Goal: Complete application form: Complete application form

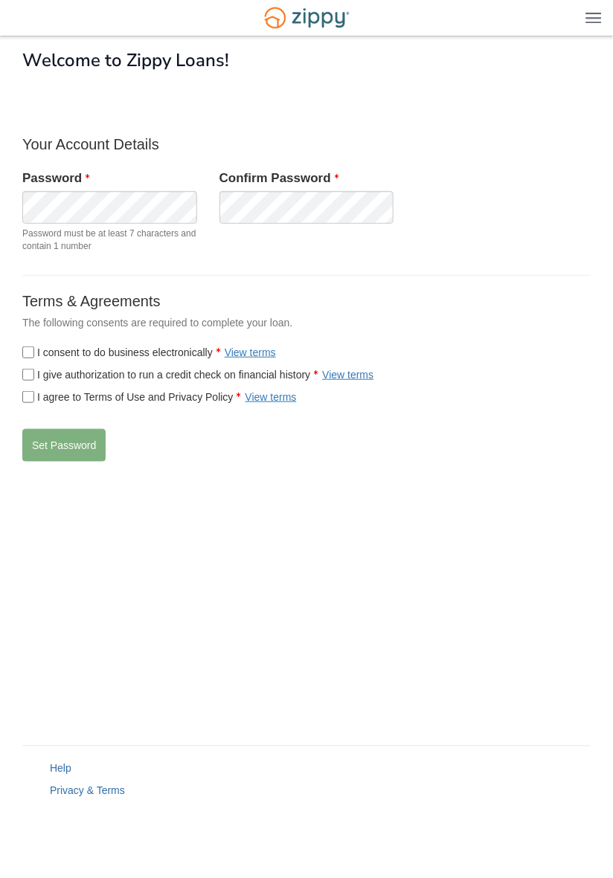
click at [178, 346] on label "I consent to do business electronically View terms" at bounding box center [149, 352] width 254 height 15
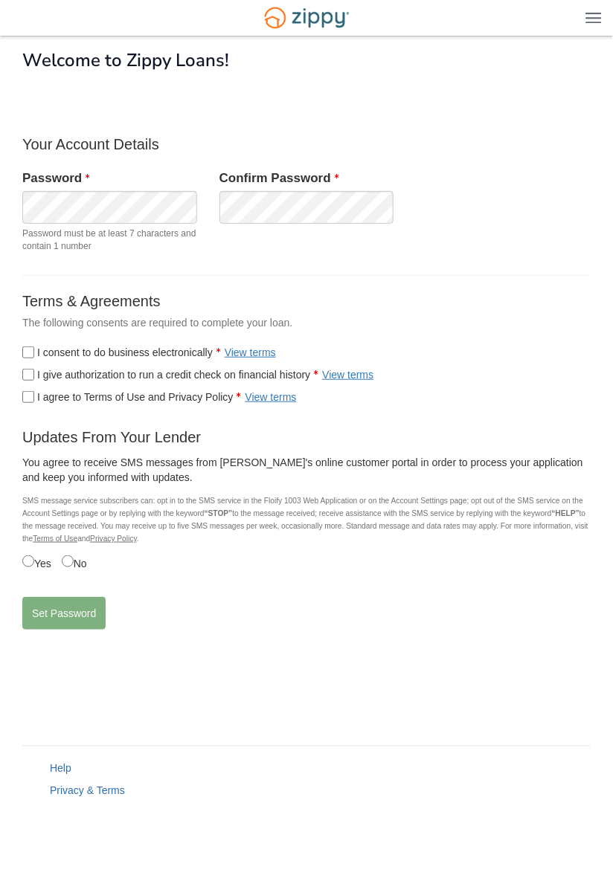
click at [181, 371] on label "I give authorization to run a credit check on financial history View terms" at bounding box center [197, 374] width 351 height 15
click at [182, 398] on label "I agree to Terms of Use and Privacy Policy View terms" at bounding box center [159, 397] width 274 height 15
click at [42, 569] on label "Yes" at bounding box center [36, 561] width 29 height 19
click at [80, 615] on button "Set Password" at bounding box center [63, 613] width 83 height 33
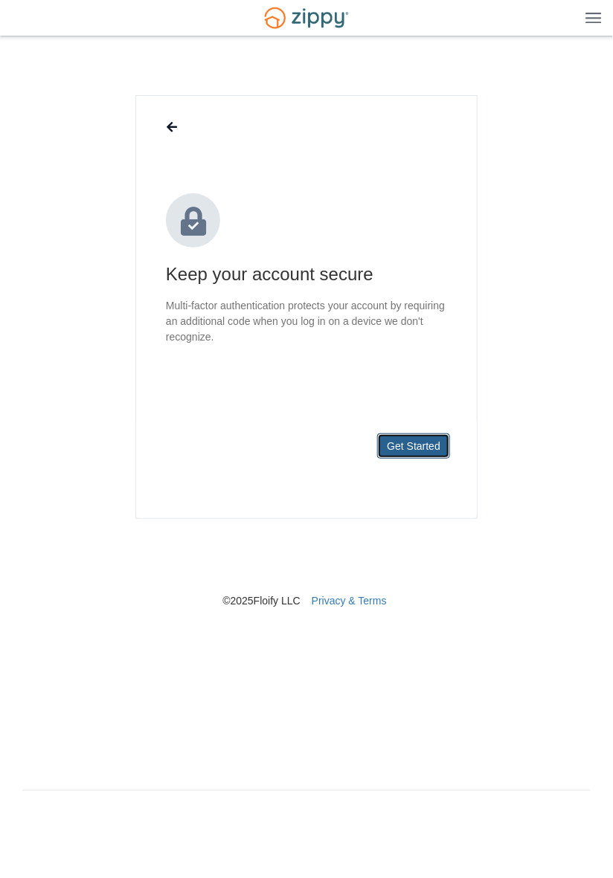
click at [405, 456] on button "Get Started" at bounding box center [413, 445] width 73 height 25
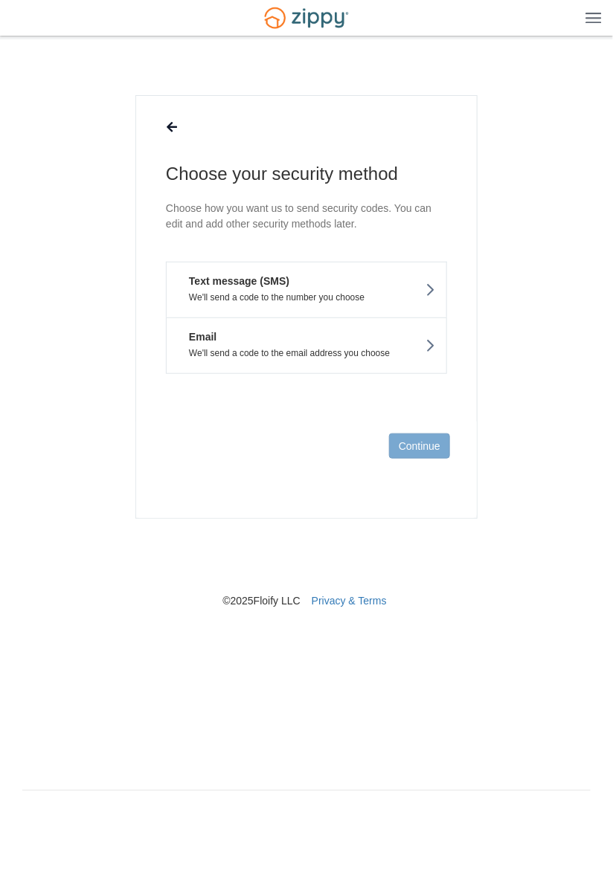
click at [426, 343] on icon at bounding box center [429, 346] width 10 height 16
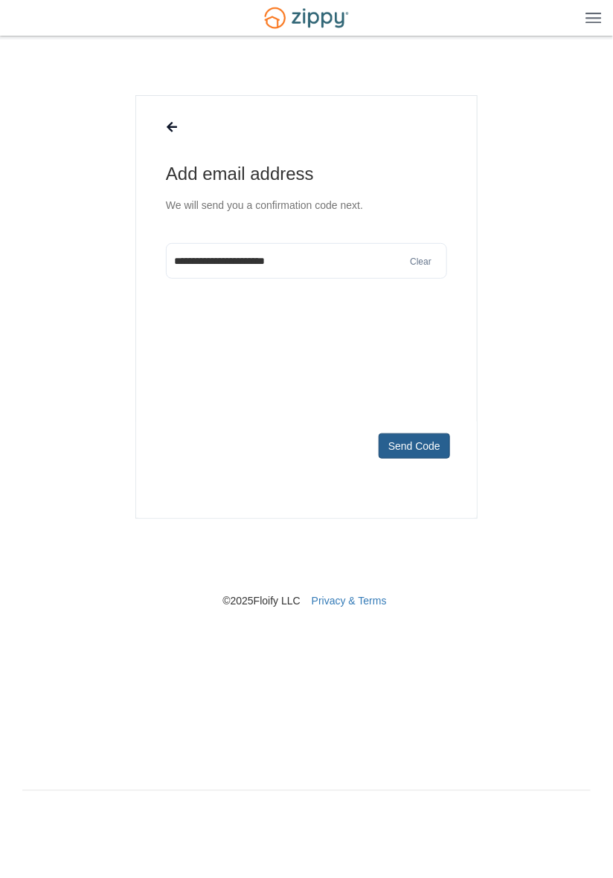
type input "**********"
click at [439, 455] on button "Send Code" at bounding box center [413, 445] width 71 height 25
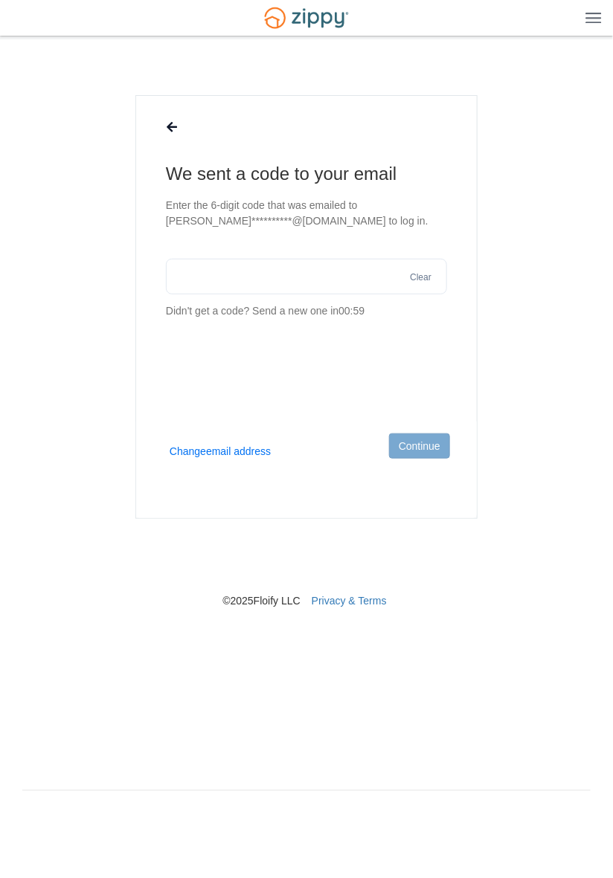
click at [369, 274] on input "text" at bounding box center [306, 277] width 281 height 36
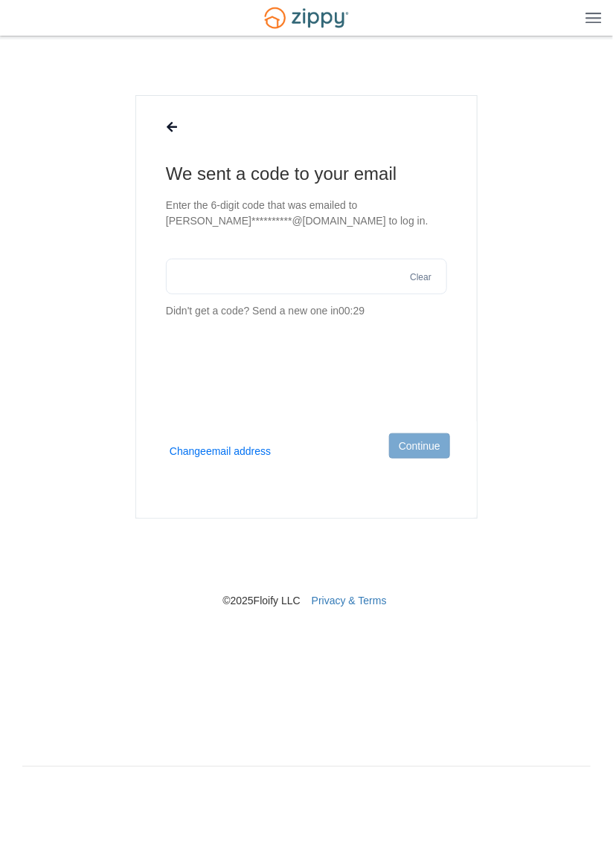
paste input "******"
type input "******"
click at [424, 449] on button "Continue" at bounding box center [419, 445] width 61 height 25
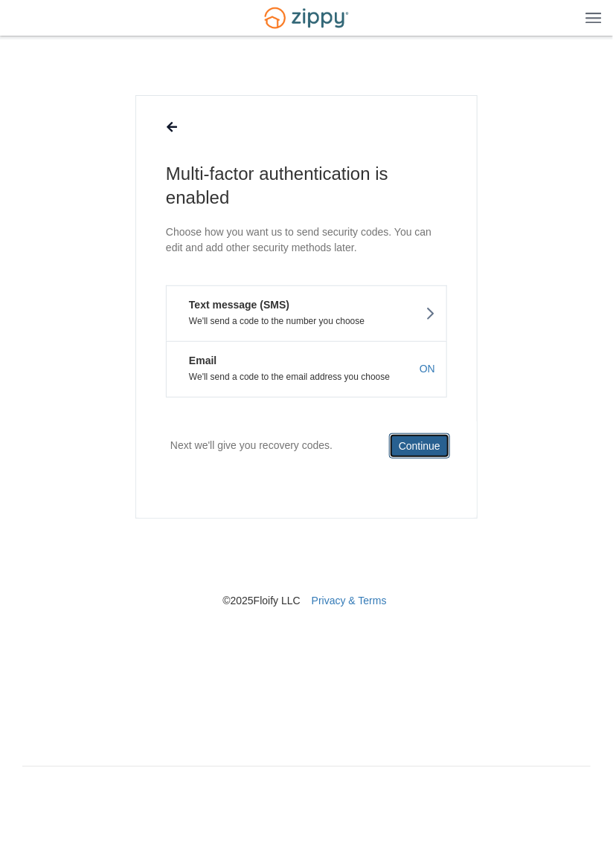
click at [424, 448] on button "Continue" at bounding box center [419, 445] width 61 height 25
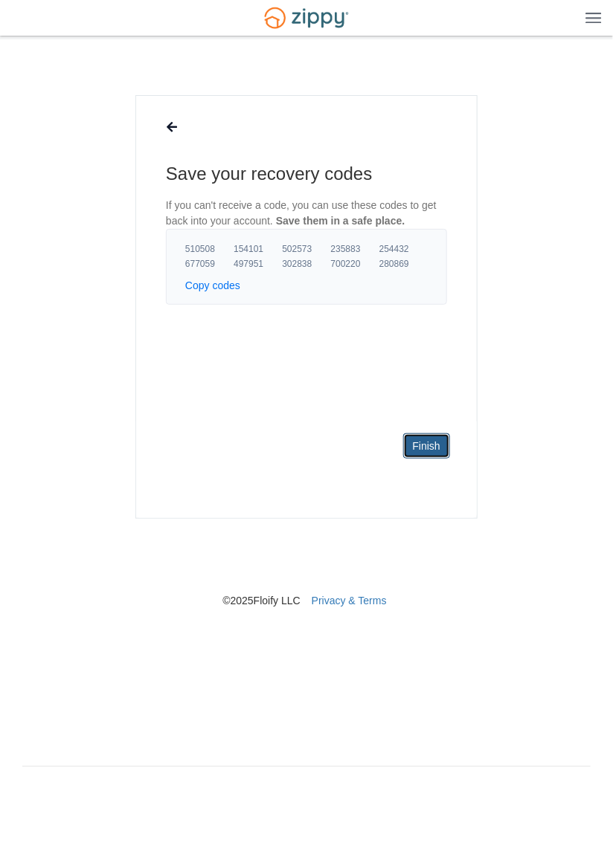
click at [430, 448] on link "Finish" at bounding box center [426, 445] width 47 height 25
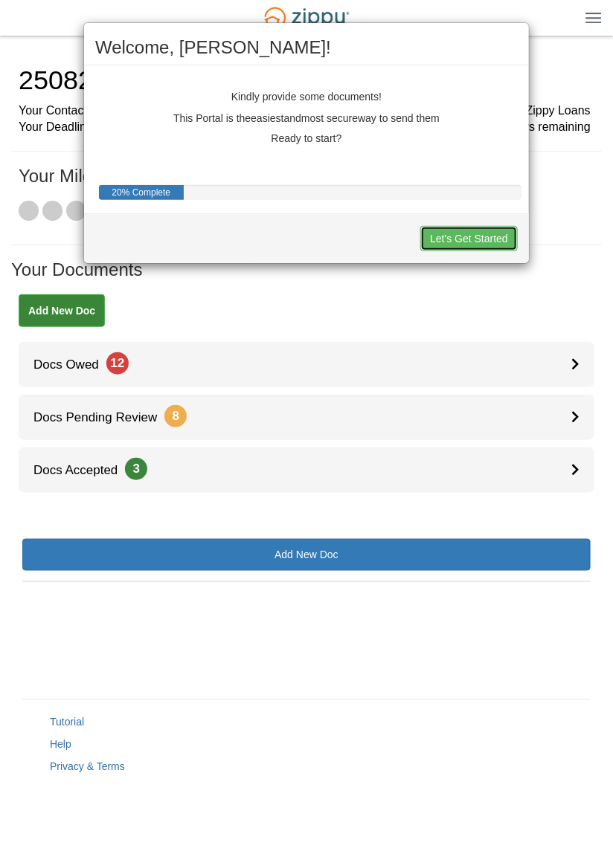
click at [488, 245] on button "Let's Get Started" at bounding box center [468, 238] width 97 height 25
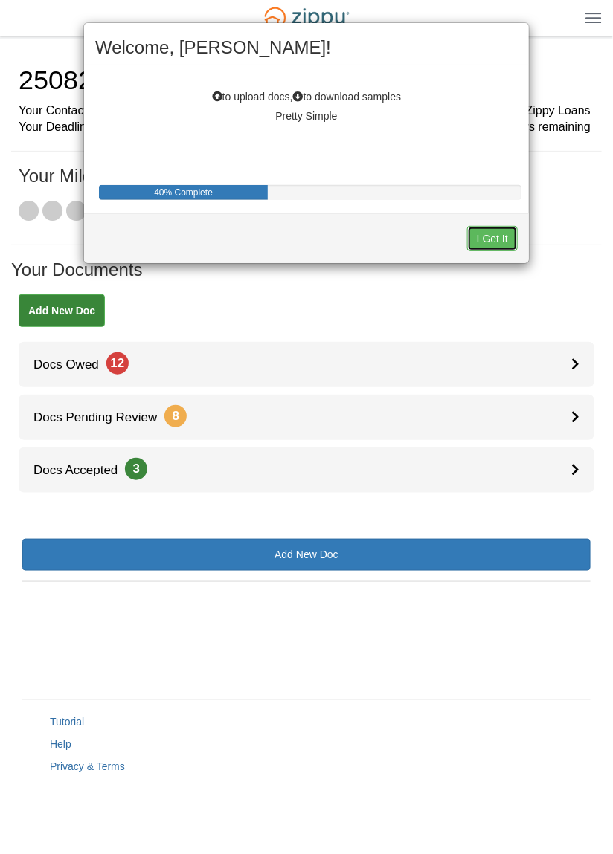
click at [498, 243] on button "I Get It" at bounding box center [492, 238] width 51 height 25
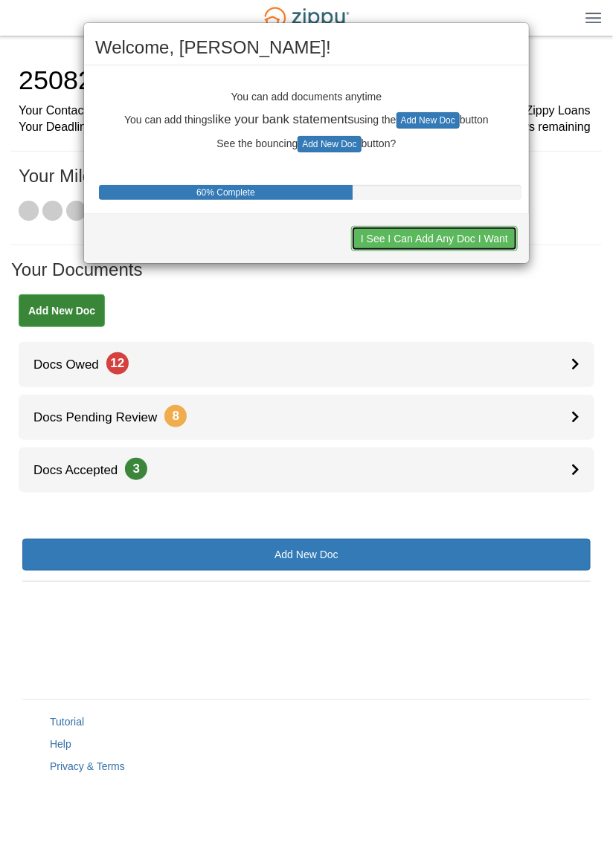
click at [461, 239] on button "I See I Can Add Any Doc I Want" at bounding box center [434, 238] width 167 height 25
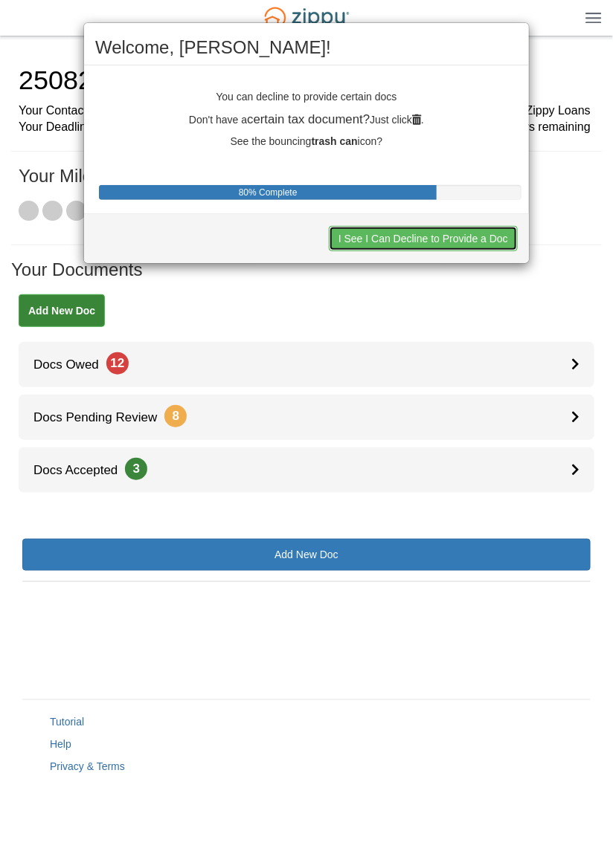
click at [445, 239] on button "I See I Can Decline to Provide a Doc" at bounding box center [423, 238] width 189 height 25
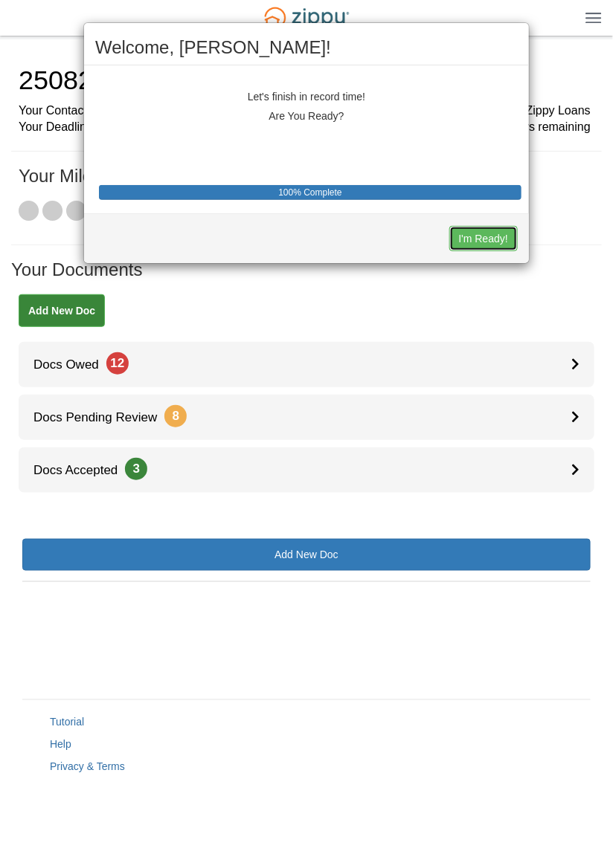
click at [488, 242] on button "I'm Ready!" at bounding box center [483, 238] width 68 height 25
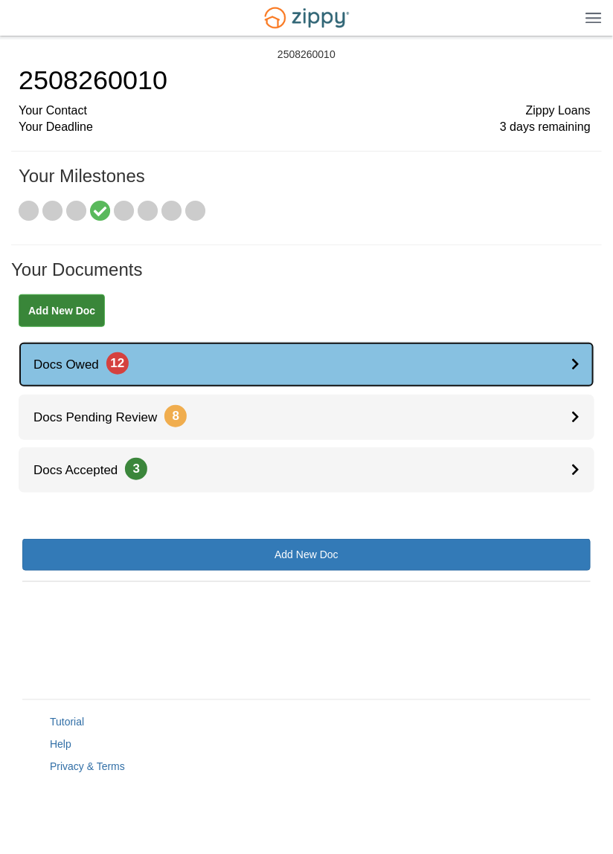
click at [567, 361] on link "Docs Owed 12" at bounding box center [306, 364] width 575 height 45
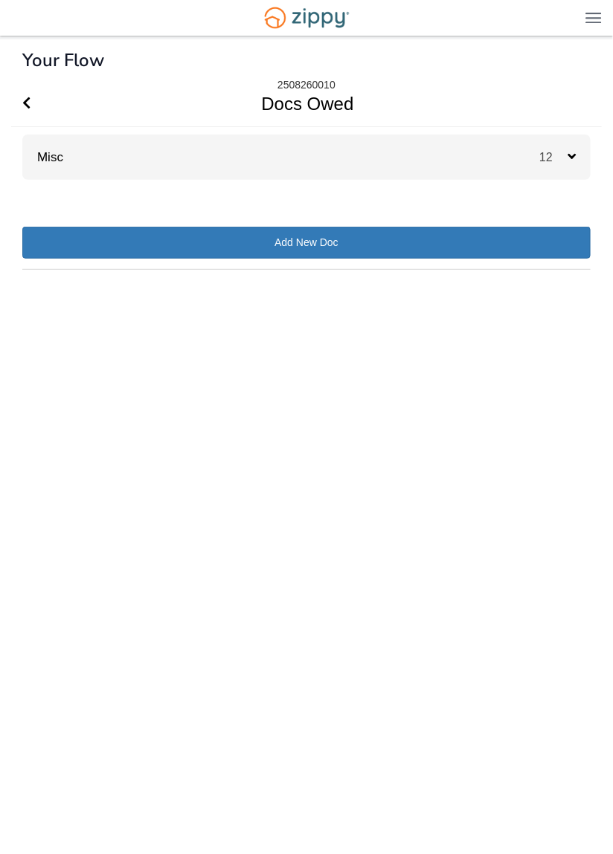
click at [567, 158] on icon at bounding box center [571, 155] width 8 height 13
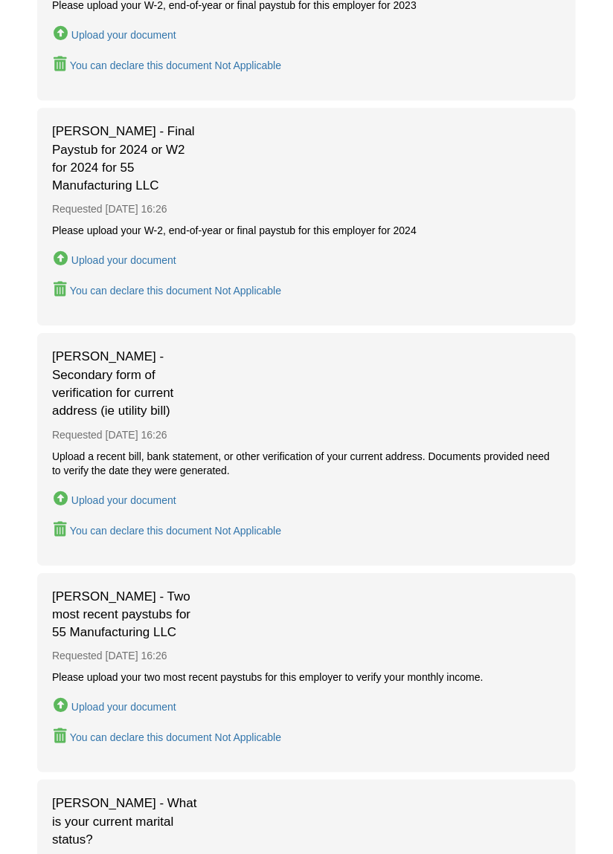
scroll to position [848, 0]
click at [141, 494] on div "Upload your document" at bounding box center [123, 500] width 105 height 12
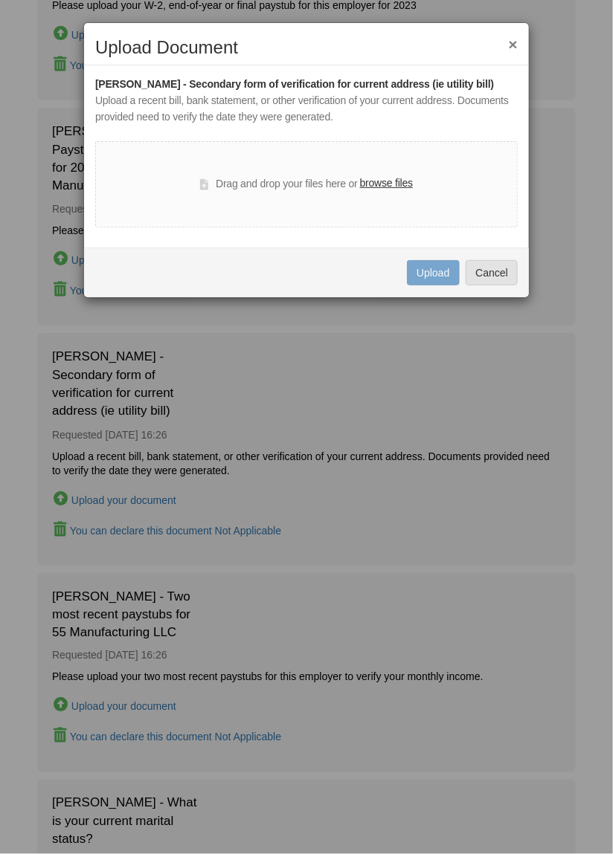
click at [511, 49] on button "×" at bounding box center [513, 44] width 9 height 16
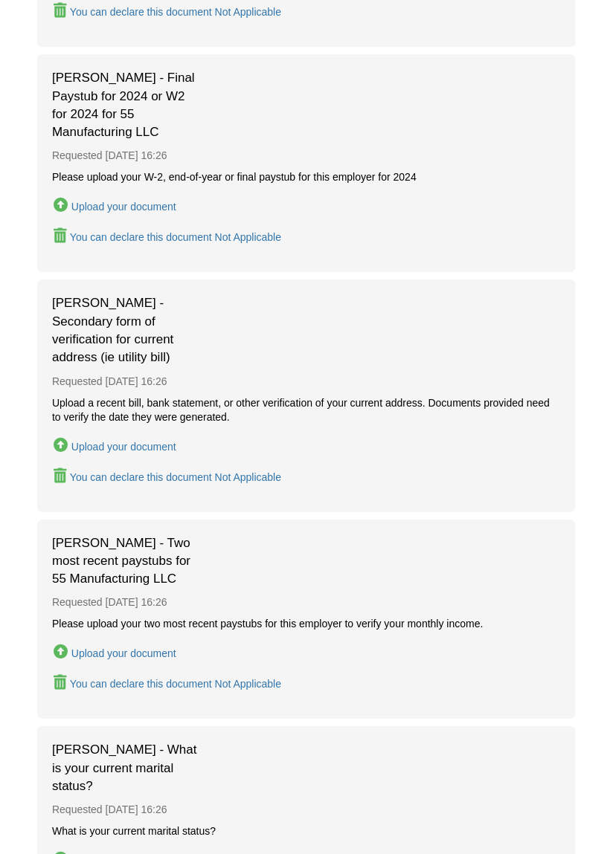
scroll to position [920, 0]
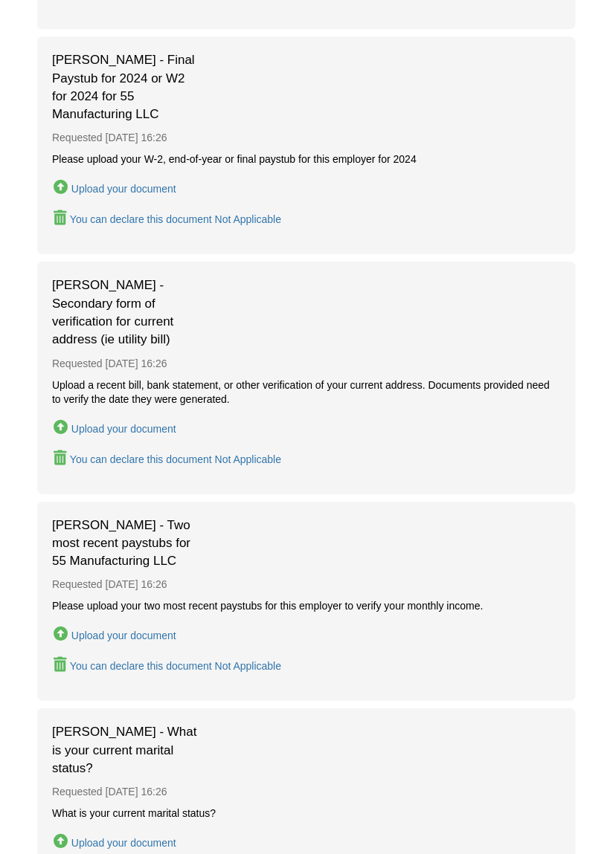
click at [142, 423] on div "Upload your document" at bounding box center [123, 429] width 105 height 12
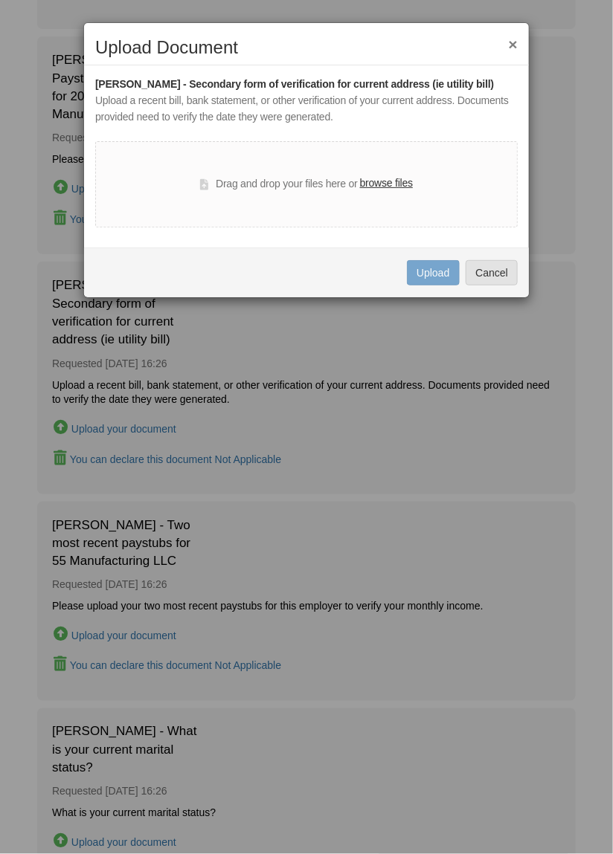
click at [387, 184] on label "browse files" at bounding box center [386, 183] width 53 height 16
click at [0, 0] on input "browse files" at bounding box center [0, 0] width 0 height 0
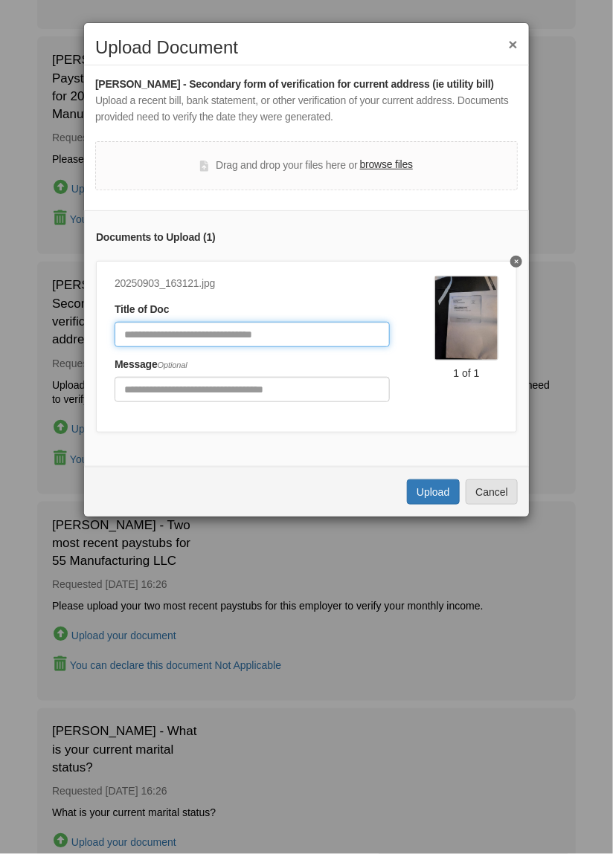
click at [320, 340] on input "Document Title" at bounding box center [251, 334] width 275 height 25
type input "**********"
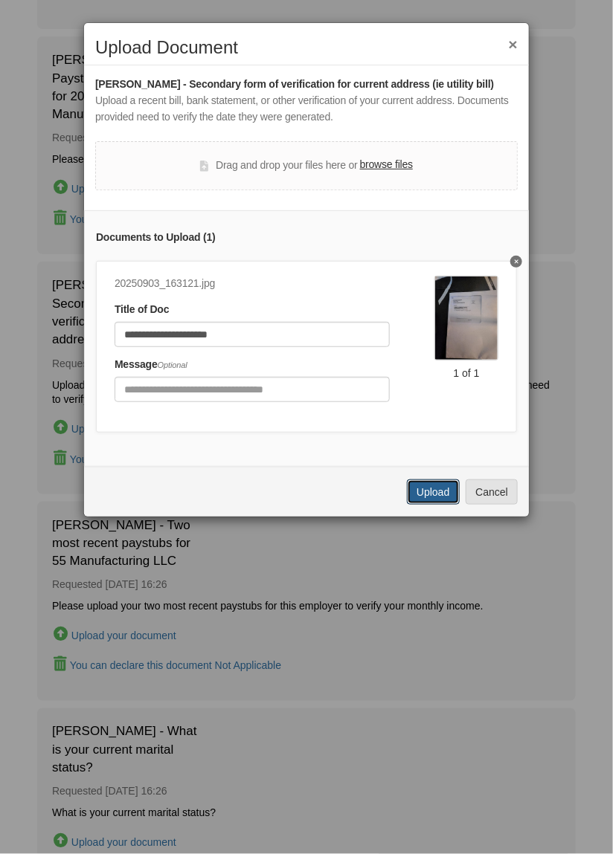
click at [430, 489] on button "Upload" at bounding box center [433, 492] width 52 height 25
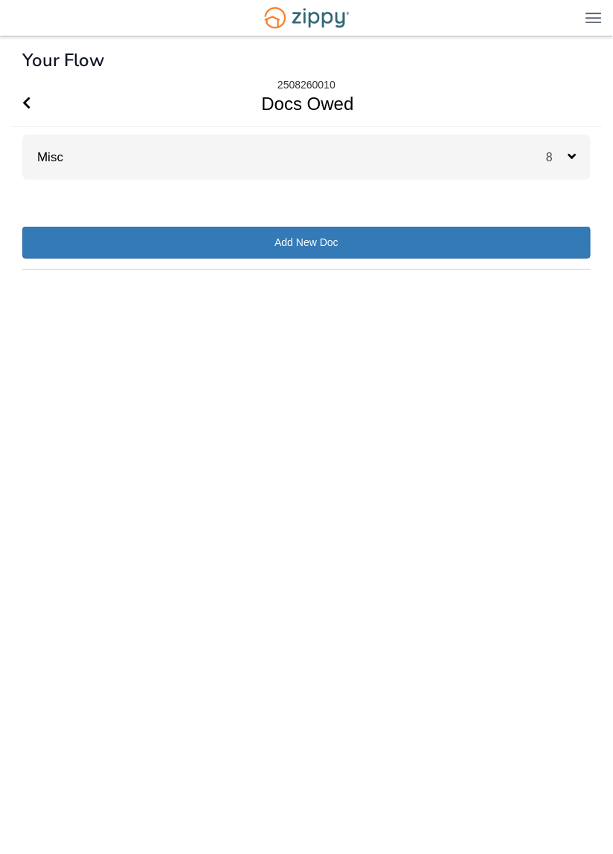
scroll to position [42, 0]
click at [555, 151] on span "8" at bounding box center [557, 157] width 22 height 13
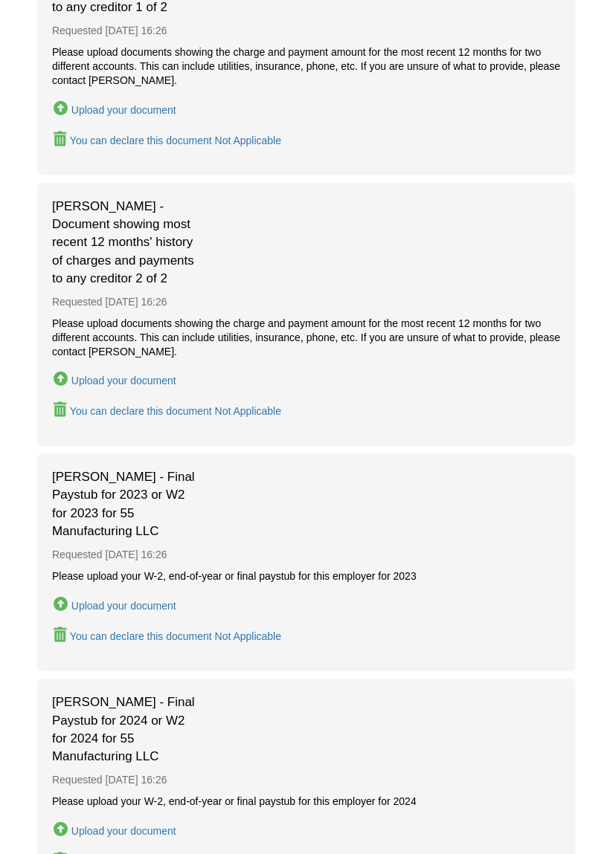
scroll to position [277, 0]
click at [338, 533] on div "[PERSON_NAME] - Final Paystub for 2023 or W2 for 2023 for 55 Manufacturing LLC …" at bounding box center [306, 562] width 538 height 218
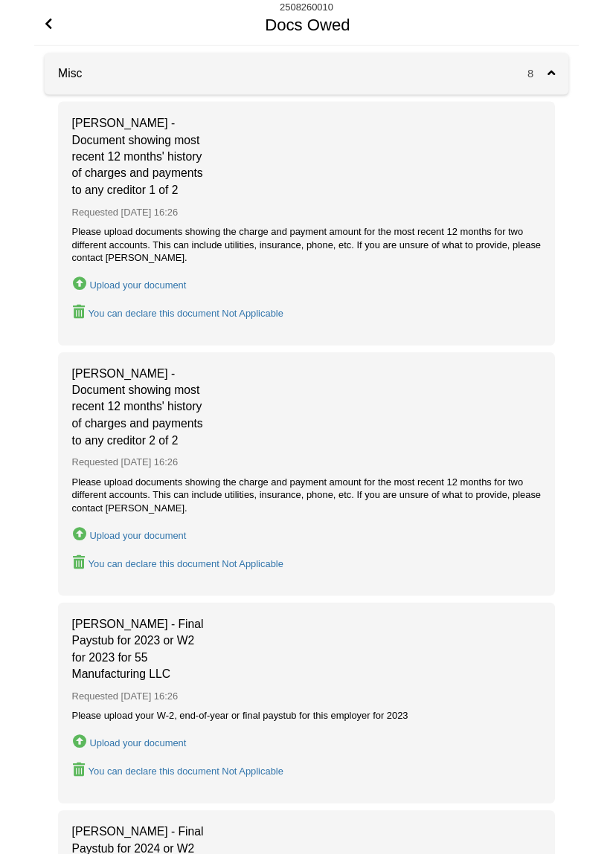
scroll to position [95, 0]
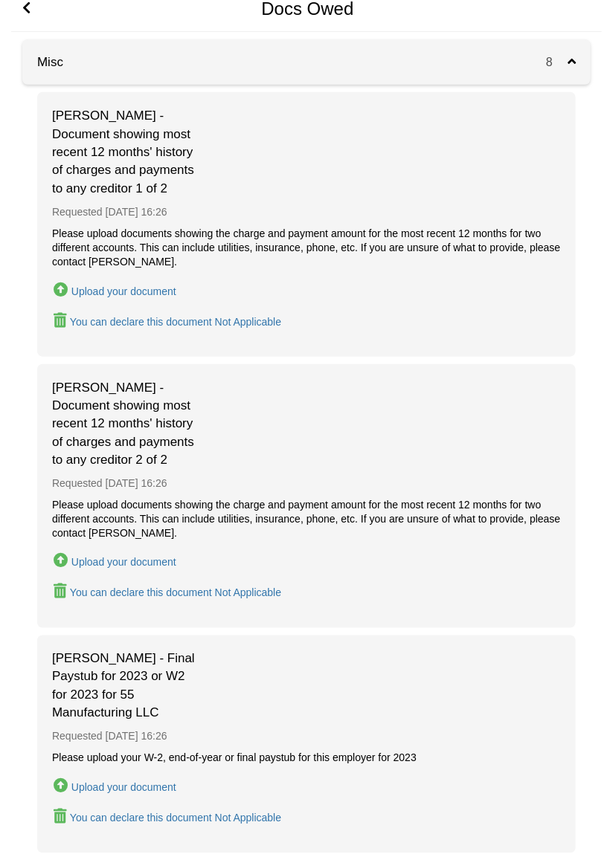
click at [140, 283] on button "Upload your document" at bounding box center [115, 291] width 126 height 22
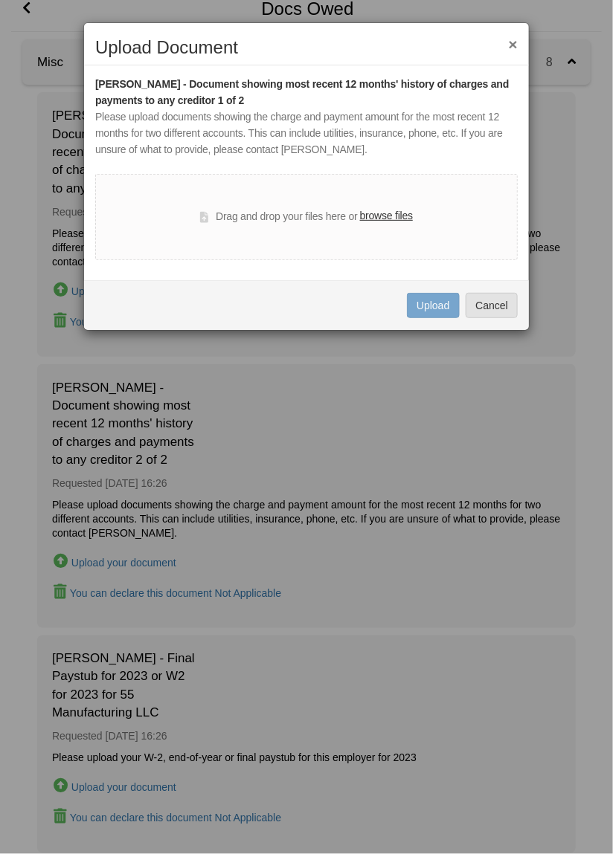
click at [387, 216] on label "browse files" at bounding box center [386, 216] width 53 height 16
click at [0, 0] on input "browse files" at bounding box center [0, 0] width 0 height 0
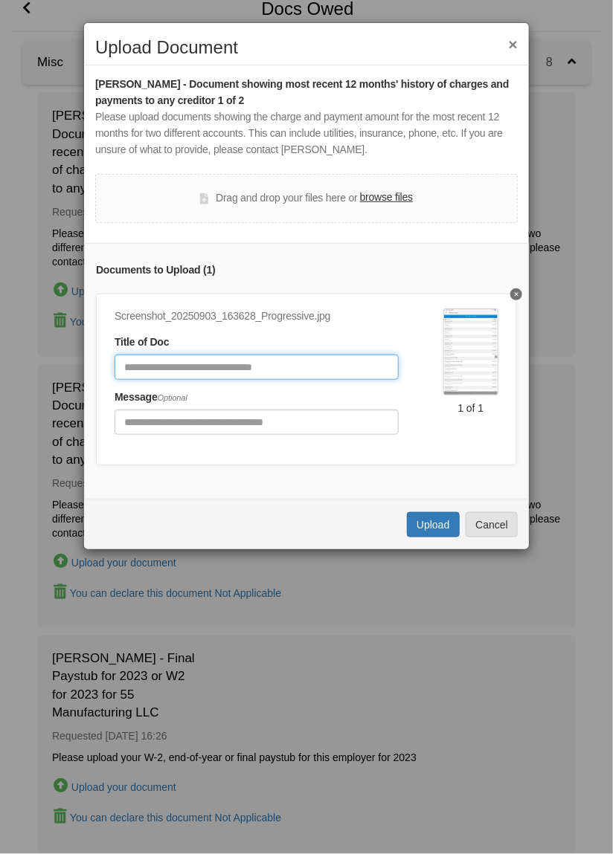
click at [331, 362] on input "Document Title" at bounding box center [256, 367] width 284 height 25
type input "**********"
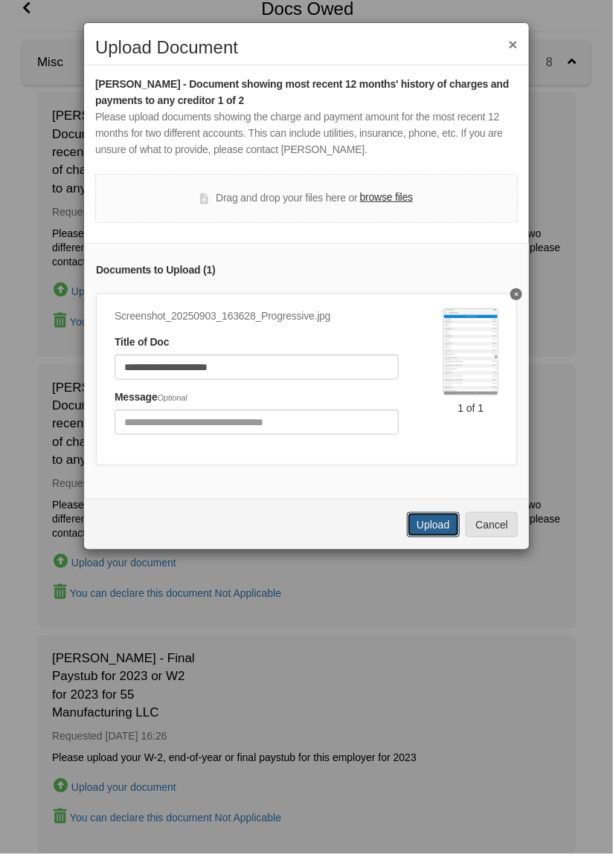
click at [436, 520] on button "Upload" at bounding box center [433, 524] width 52 height 25
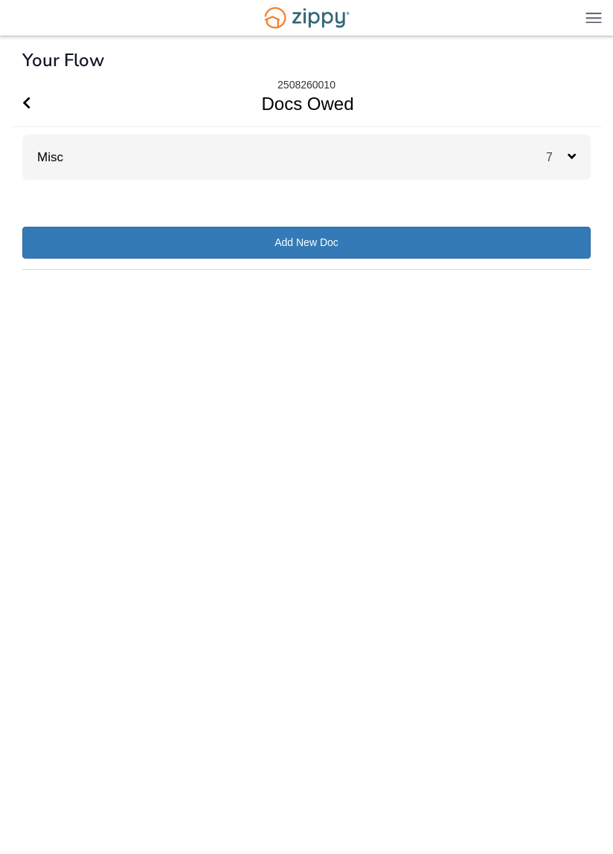
scroll to position [42, 0]
click at [570, 149] on icon at bounding box center [571, 155] width 8 height 13
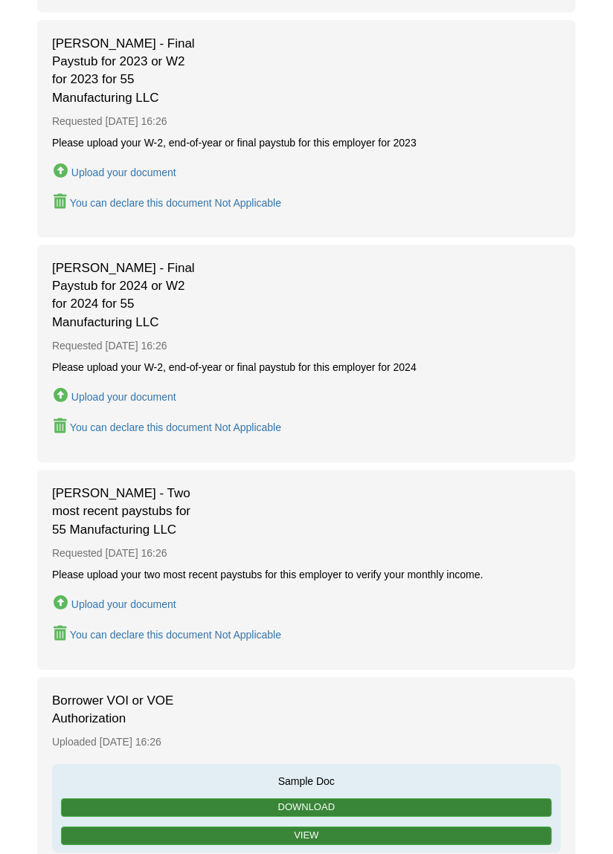
scroll to position [436, 0]
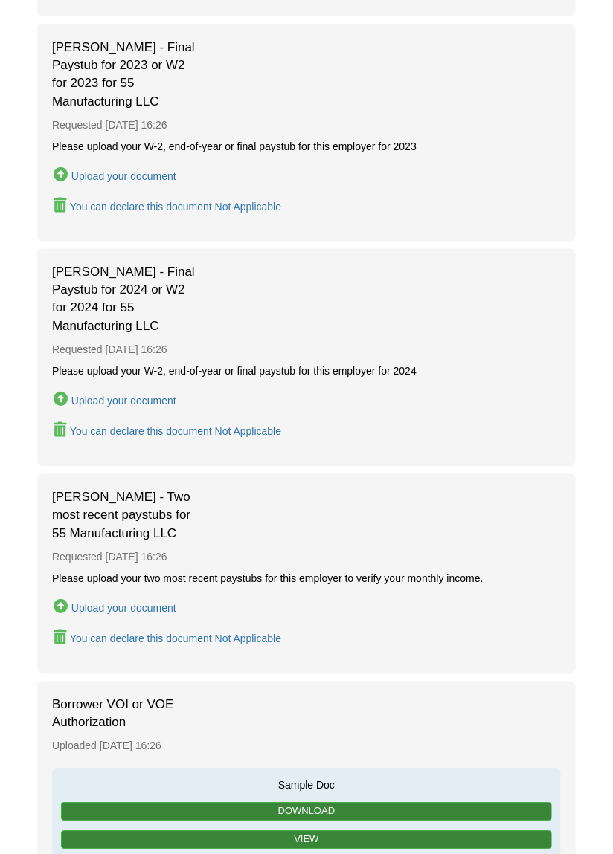
click at [148, 396] on div "Upload your document" at bounding box center [123, 402] width 105 height 12
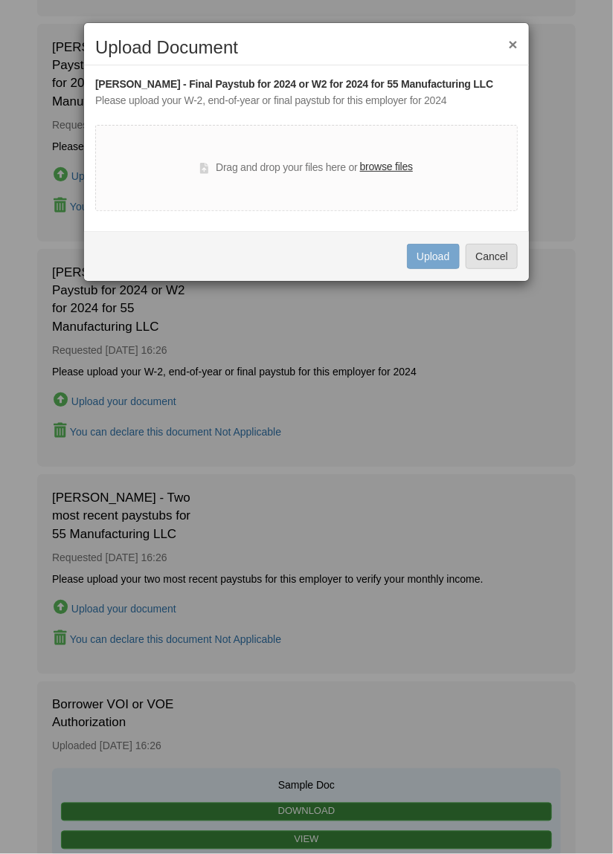
click at [396, 167] on label "browse files" at bounding box center [386, 167] width 53 height 16
click at [0, 0] on input "browse files" at bounding box center [0, 0] width 0 height 0
click at [499, 254] on button "Cancel" at bounding box center [491, 256] width 52 height 25
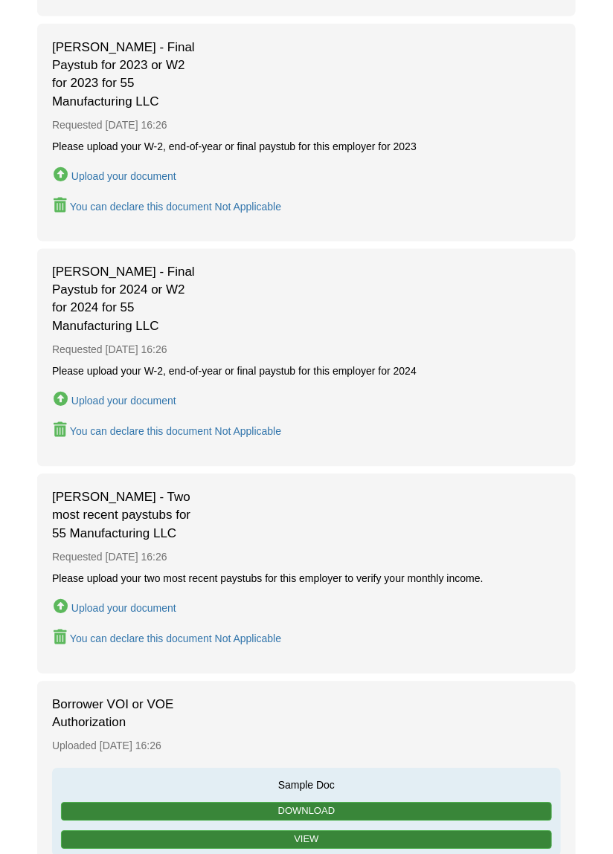
click at [134, 172] on div "Upload your document" at bounding box center [123, 176] width 105 height 12
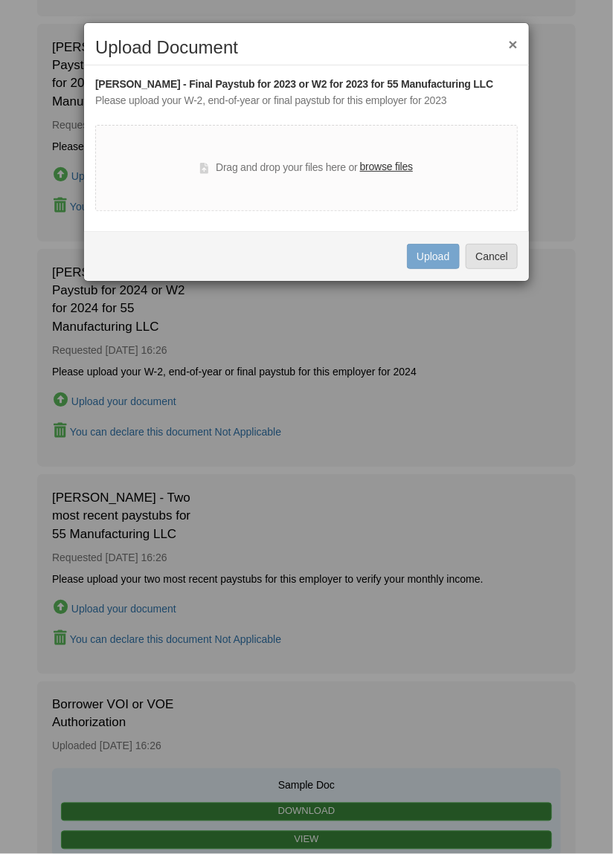
click at [393, 170] on label "browse files" at bounding box center [386, 167] width 53 height 16
click at [0, 0] on input "browse files" at bounding box center [0, 0] width 0 height 0
click at [500, 259] on button "Cancel" at bounding box center [491, 256] width 52 height 25
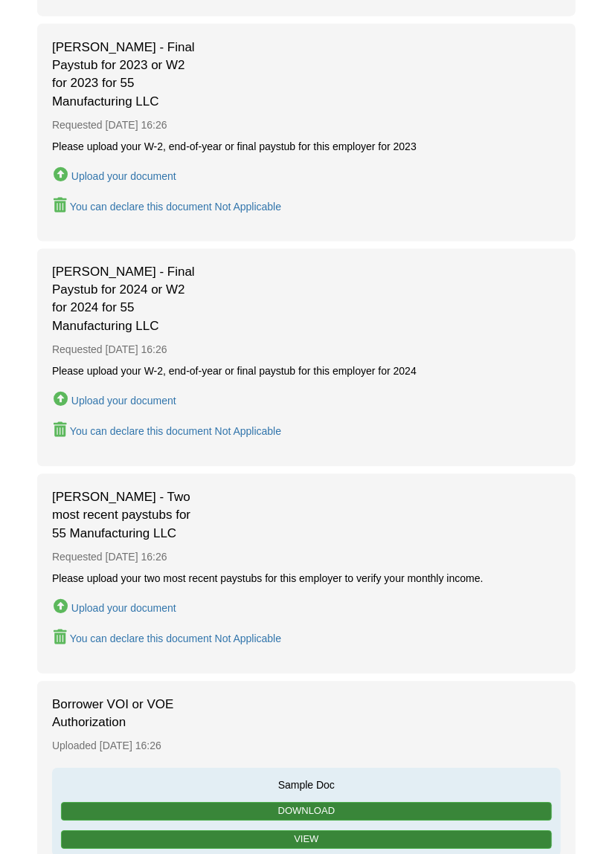
click at [143, 603] on div "Upload your document" at bounding box center [123, 609] width 105 height 12
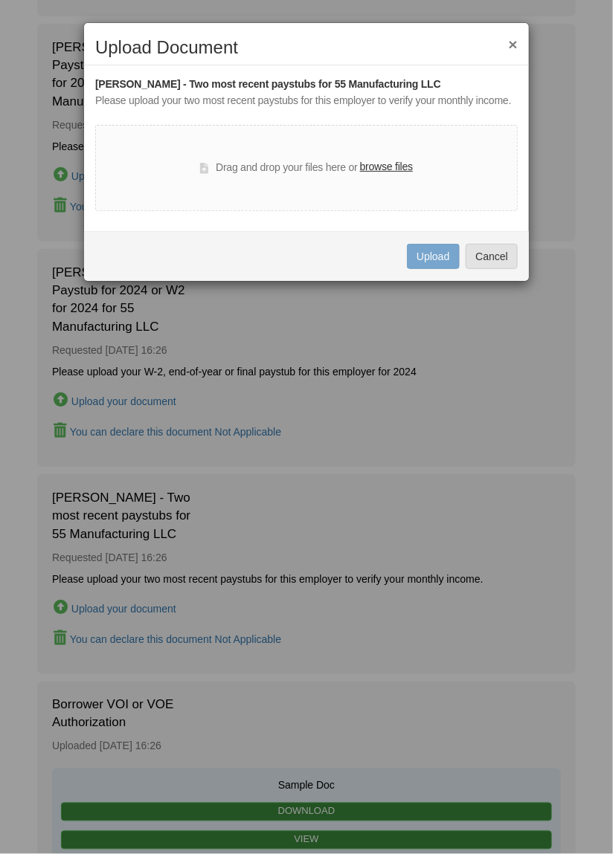
click at [405, 165] on label "browse files" at bounding box center [386, 167] width 53 height 16
click at [0, 0] on input "browse files" at bounding box center [0, 0] width 0 height 0
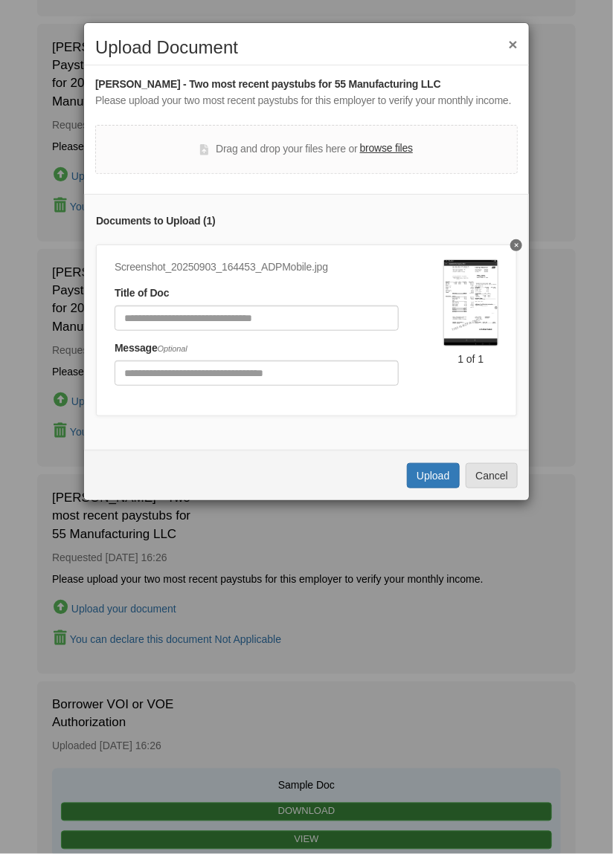
click at [378, 149] on label "browse files" at bounding box center [386, 149] width 53 height 16
click at [0, 0] on input "browse files" at bounding box center [0, 0] width 0 height 0
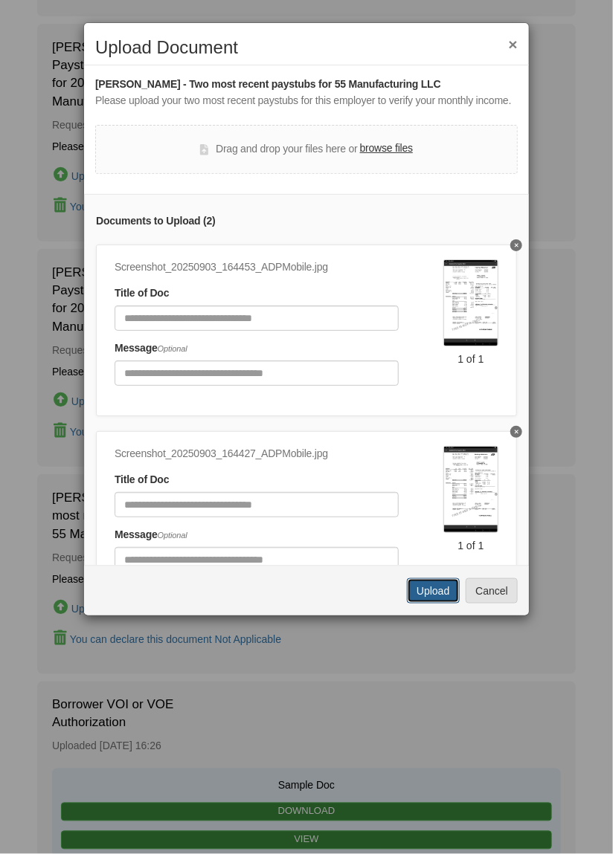
click at [433, 596] on button "Upload" at bounding box center [433, 590] width 52 height 25
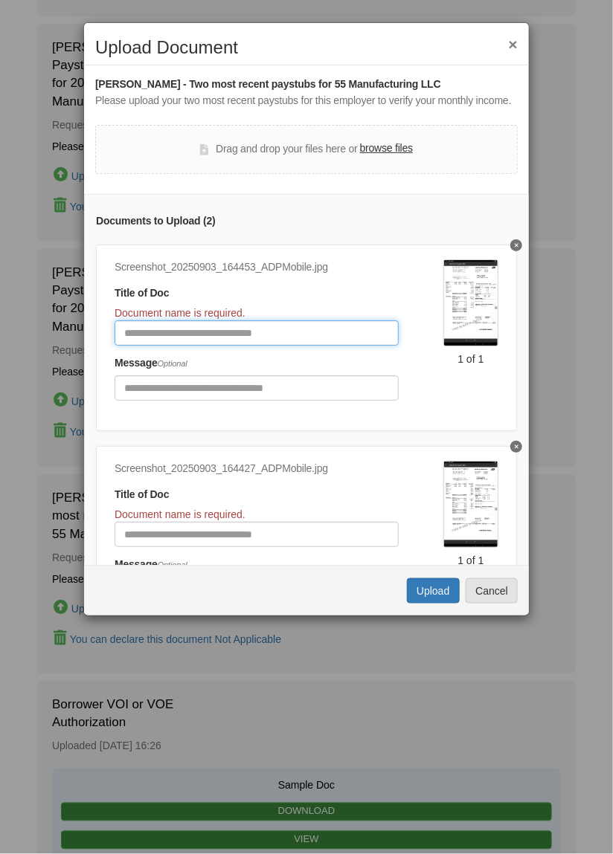
click at [296, 330] on input "Document Title" at bounding box center [256, 332] width 284 height 25
type input "**********"
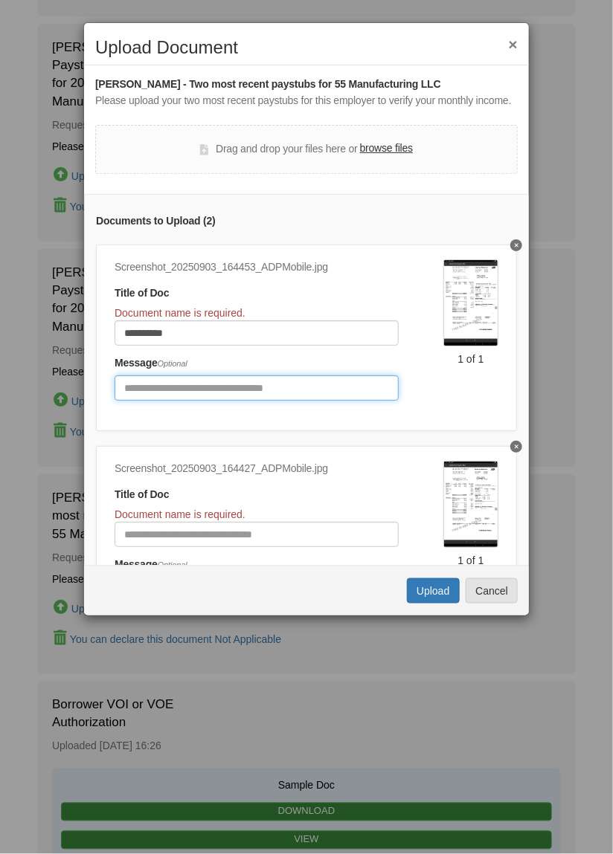
click at [222, 378] on input "Include any comments on this document" at bounding box center [256, 387] width 284 height 25
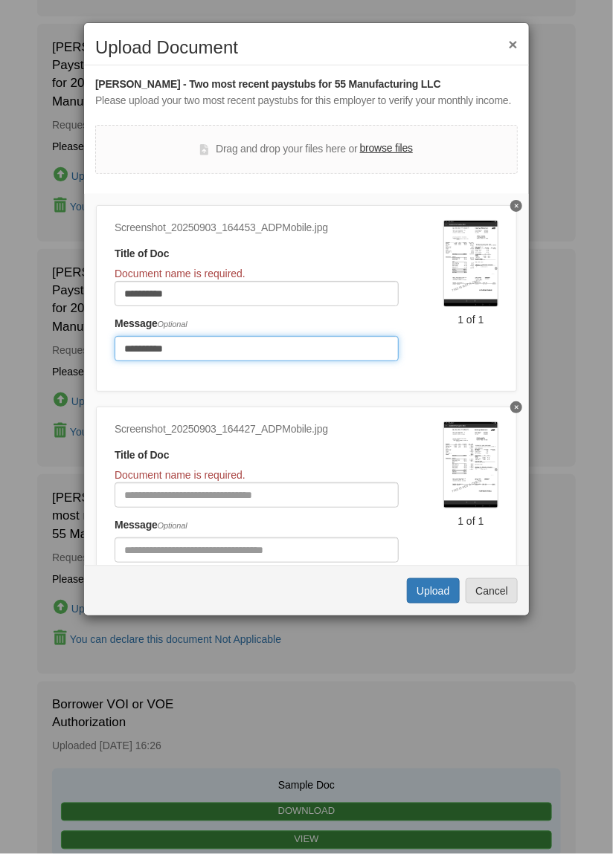
scroll to position [42, 0]
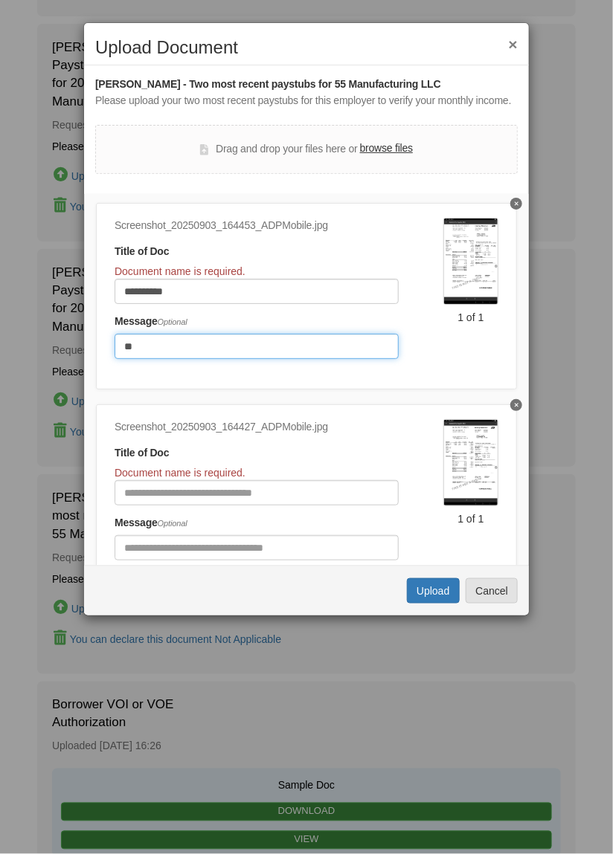
type input "*"
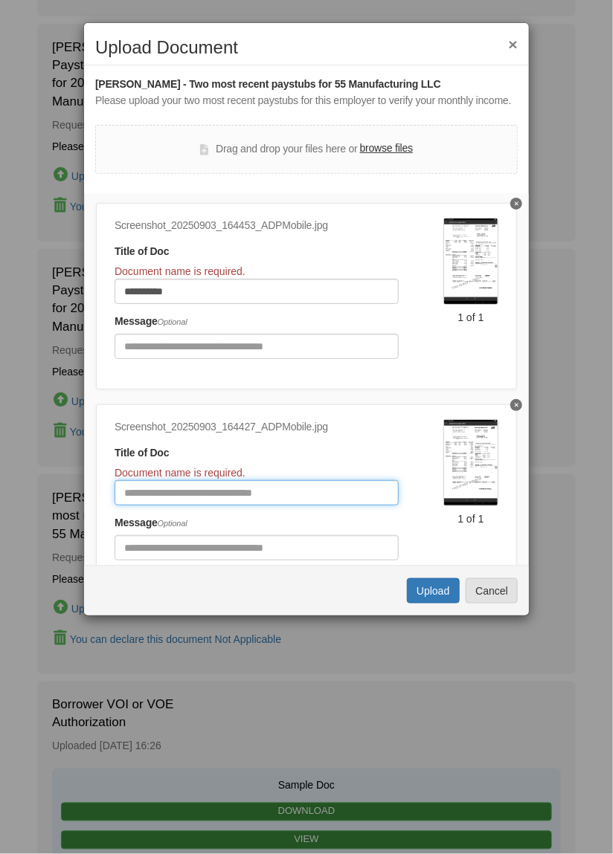
paste input "**********"
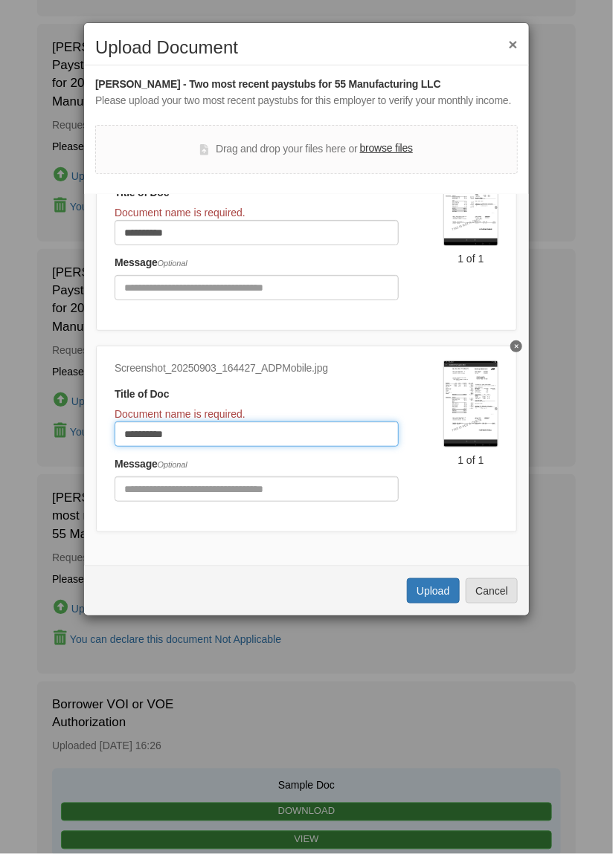
type input "**********"
click at [436, 591] on button "Upload" at bounding box center [433, 590] width 52 height 25
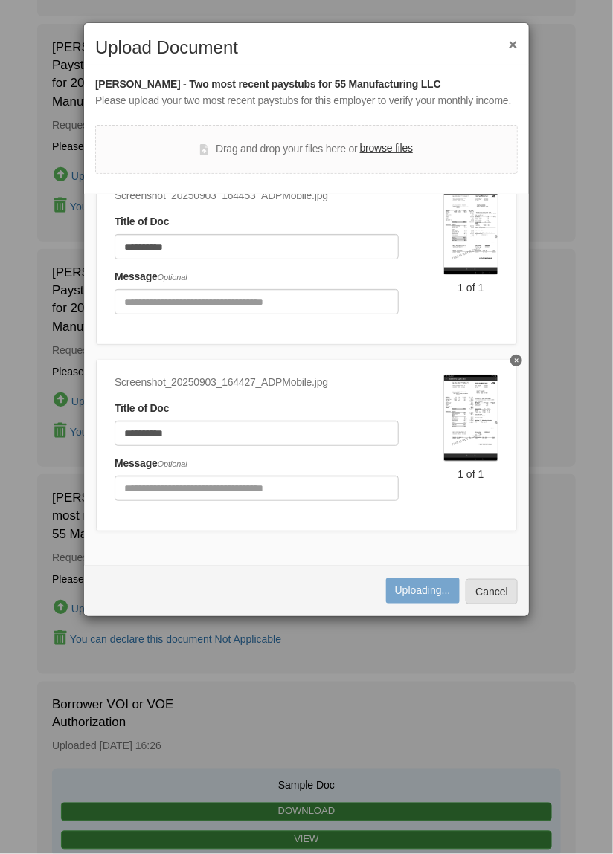
scroll to position [71, 0]
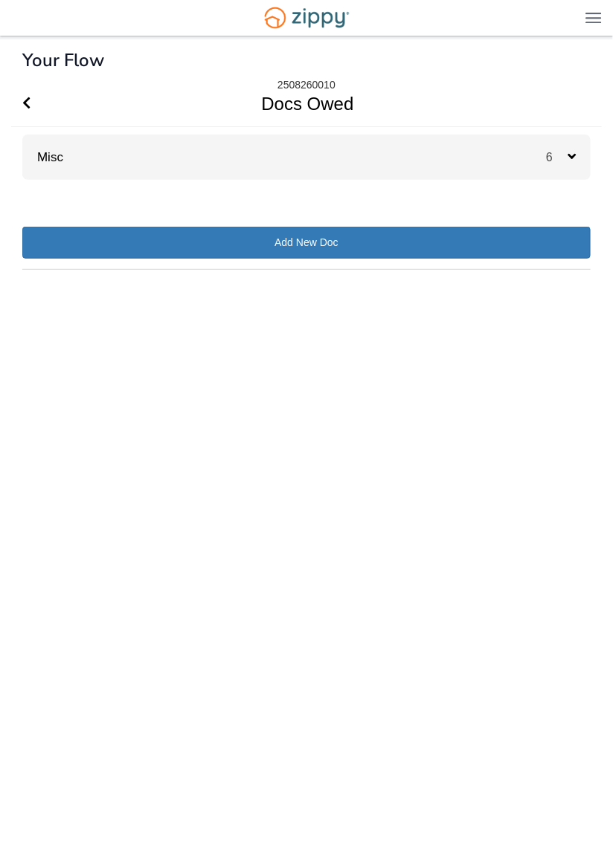
scroll to position [42, 0]
click at [573, 153] on div "× × × Pending Add Document Notice document will be included in the email sent t…" at bounding box center [306, 425] width 568 height 772
click at [572, 149] on icon at bounding box center [571, 155] width 8 height 13
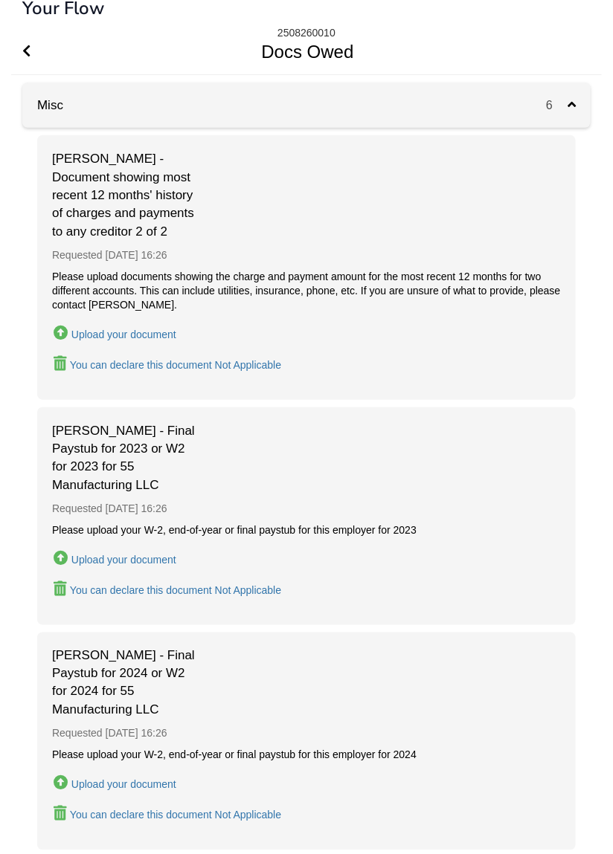
scroll to position [0, 0]
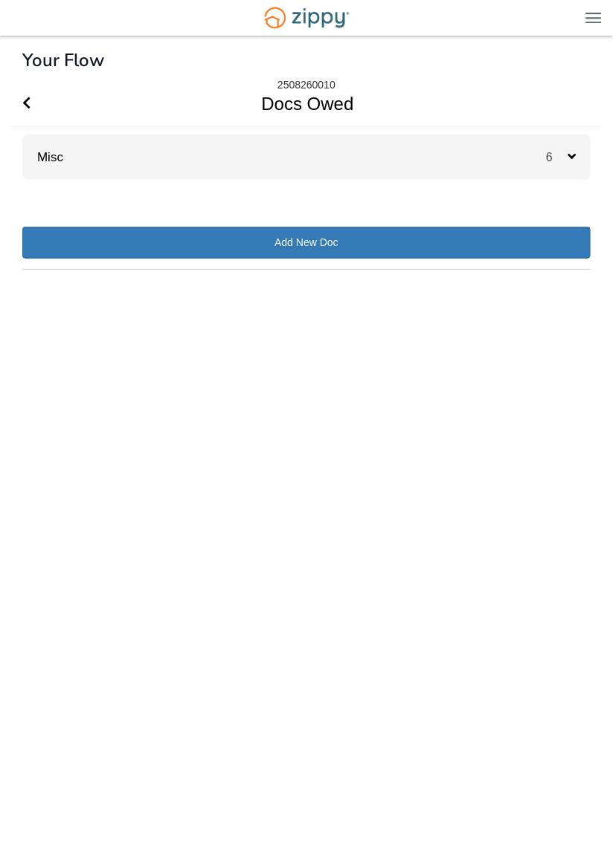
click at [564, 148] on div "6" at bounding box center [568, 157] width 45 height 45
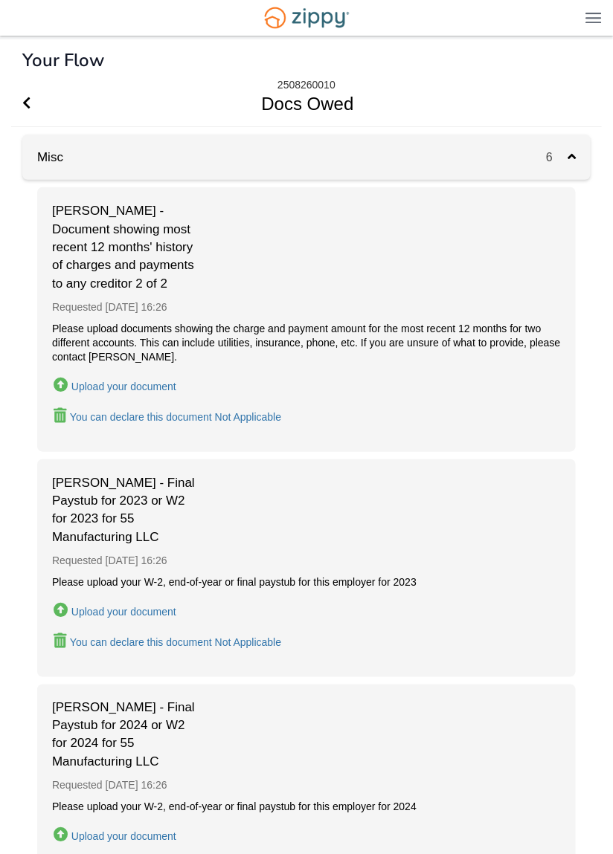
click at [150, 383] on div "Upload your document" at bounding box center [123, 387] width 105 height 12
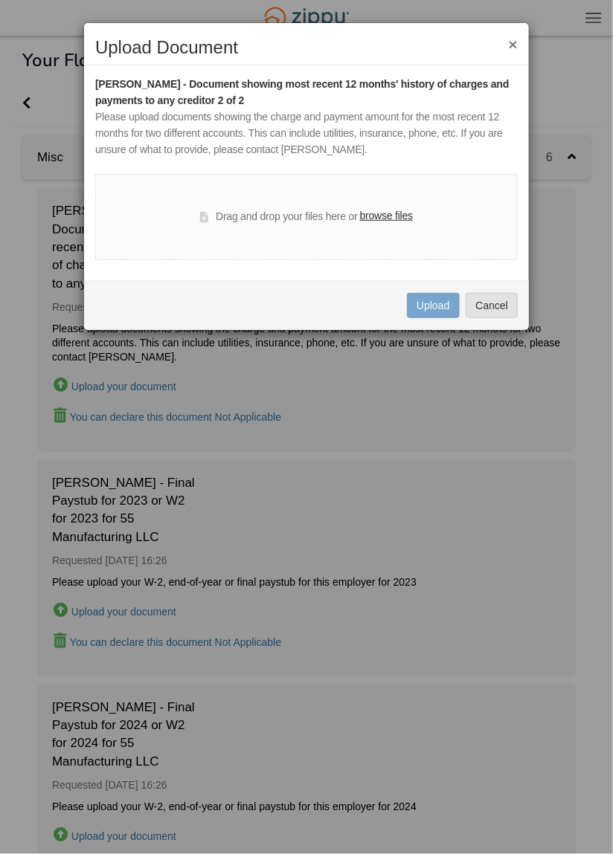
click at [396, 217] on label "browse files" at bounding box center [386, 216] width 53 height 16
click at [0, 0] on input "browse files" at bounding box center [0, 0] width 0 height 0
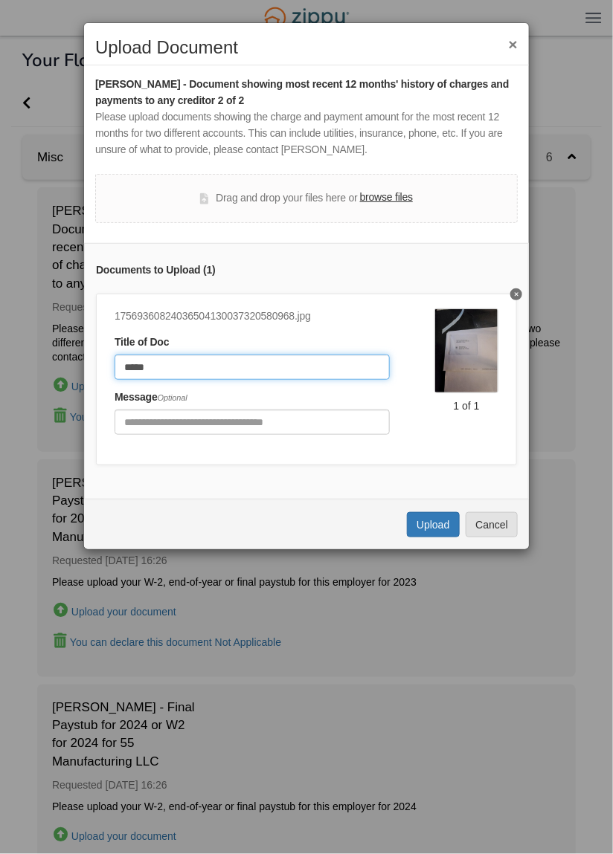
click at [359, 367] on input "*****" at bounding box center [251, 367] width 275 height 25
click at [306, 369] on input "*****" at bounding box center [251, 367] width 275 height 25
type input "**********"
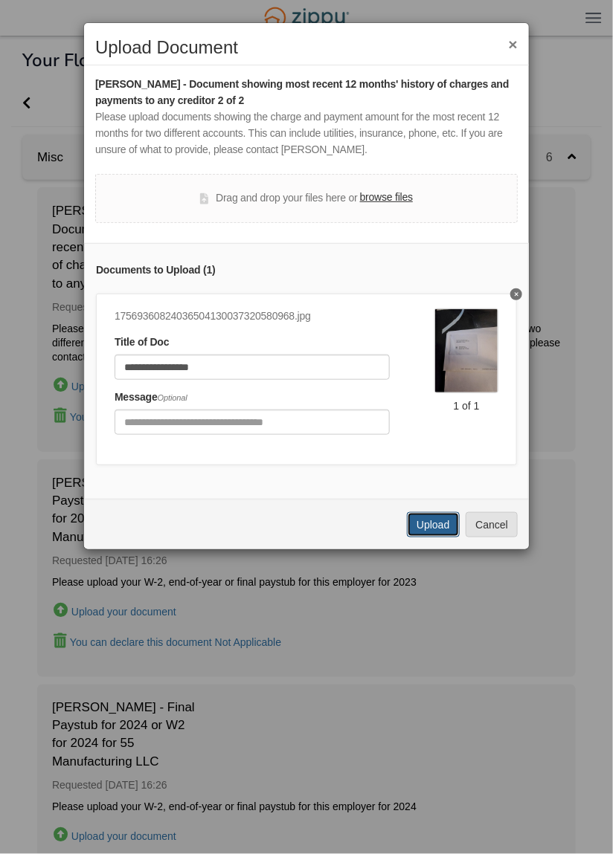
click at [439, 529] on button "Upload" at bounding box center [433, 524] width 52 height 25
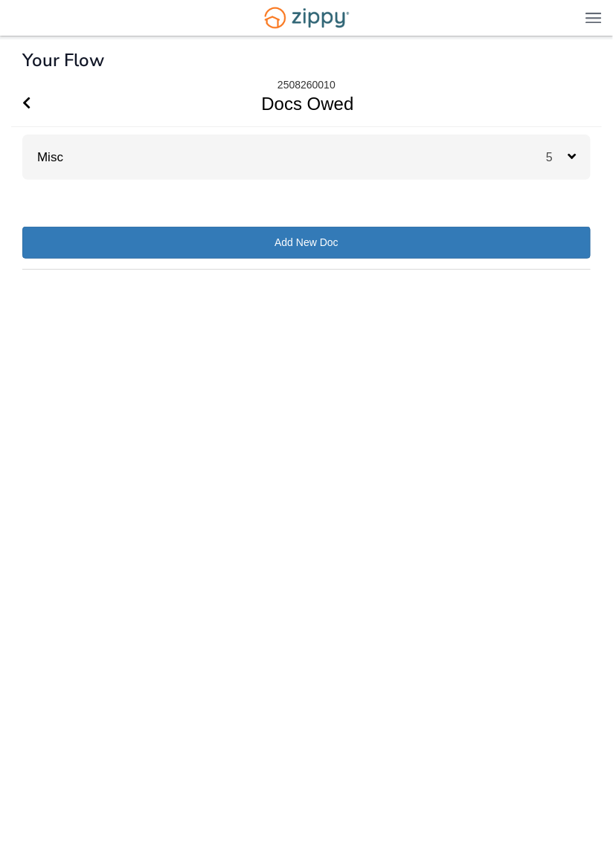
click at [572, 163] on icon at bounding box center [571, 155] width 8 height 13
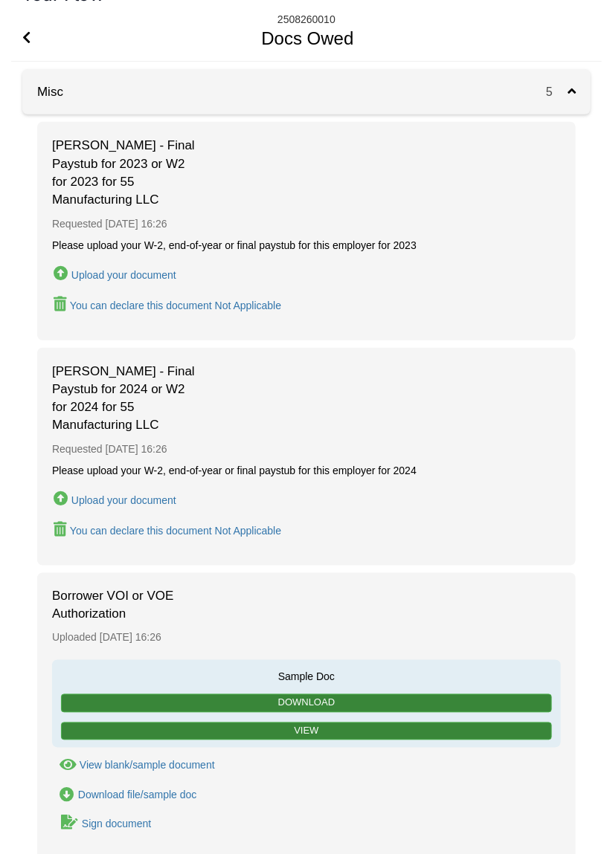
scroll to position [89, 0]
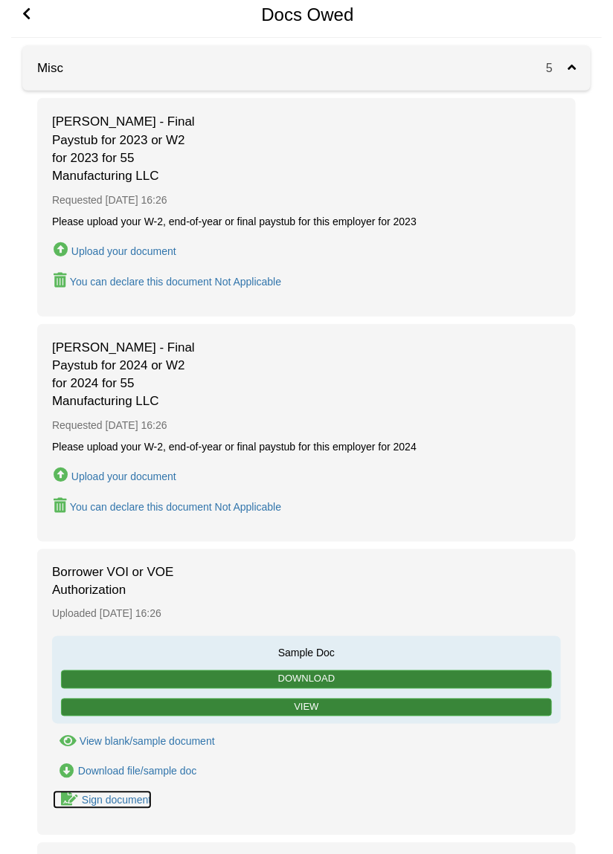
click at [120, 795] on div "Sign document" at bounding box center [116, 801] width 69 height 12
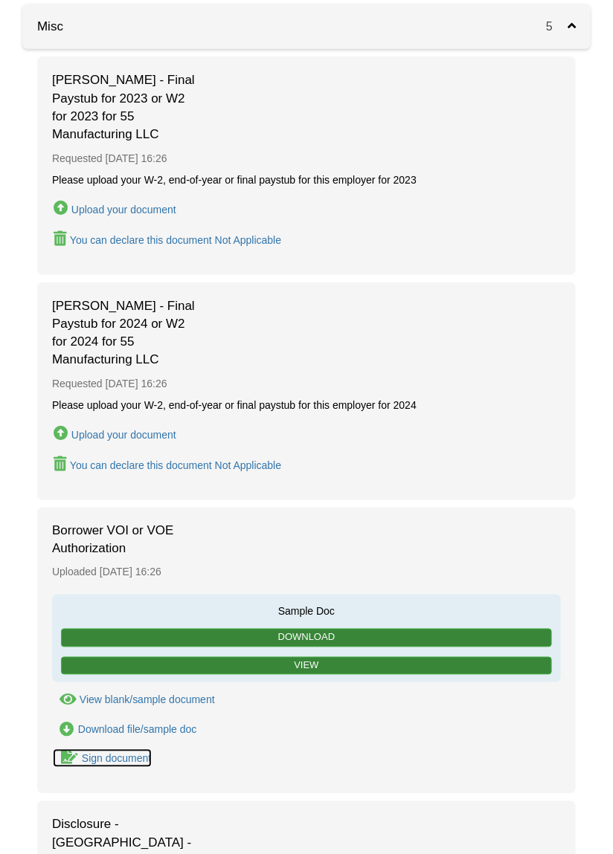
scroll to position [161, 0]
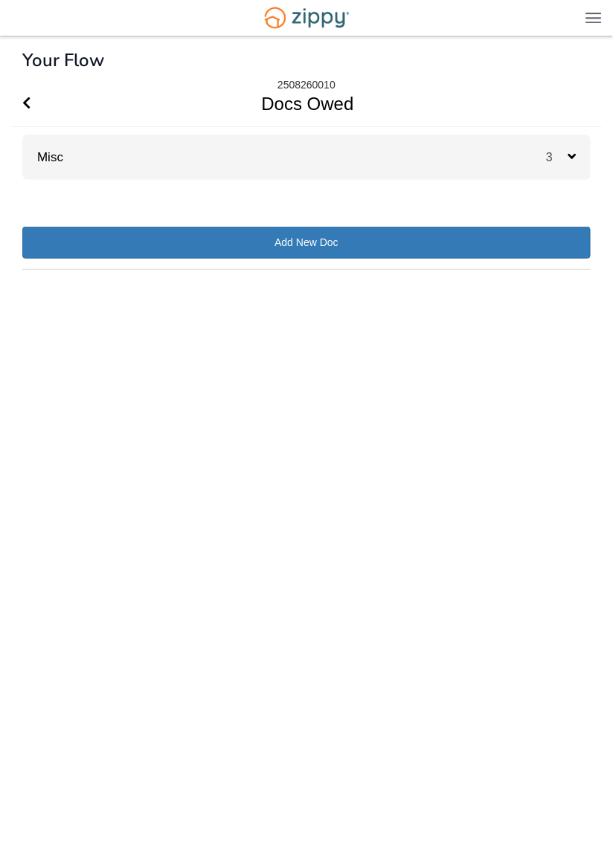
click at [576, 157] on div "3" at bounding box center [568, 157] width 45 height 45
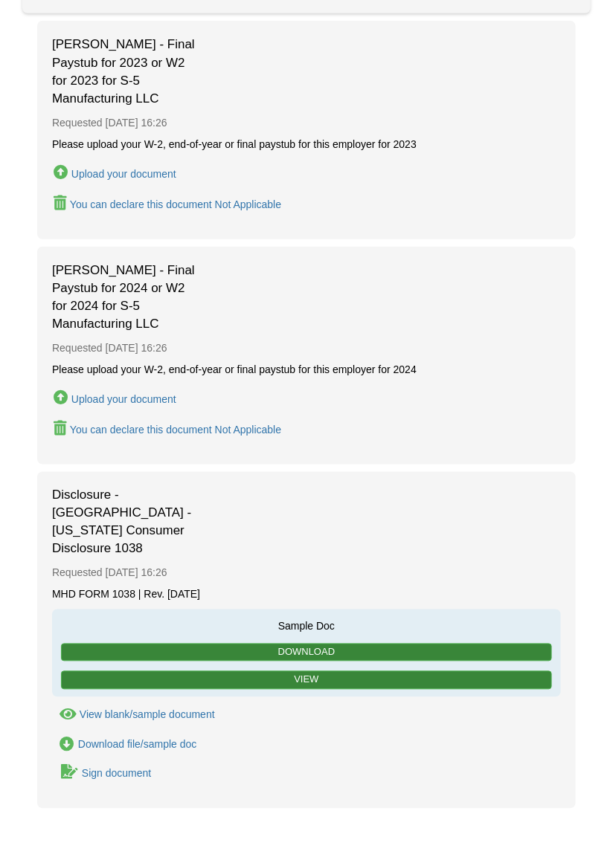
scroll to position [177, 0]
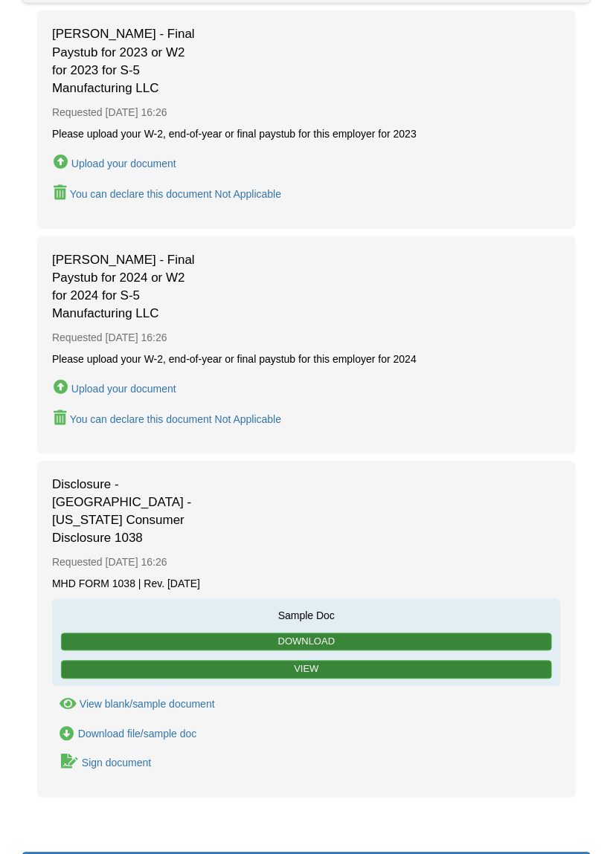
click at [111, 758] on div "Sign document" at bounding box center [116, 764] width 69 height 12
click at [132, 753] on link "Sign document" at bounding box center [102, 763] width 100 height 20
click at [137, 758] on div "Sign document" at bounding box center [116, 764] width 69 height 12
click at [113, 758] on div "Sign document" at bounding box center [116, 764] width 69 height 12
click at [109, 758] on div "Sign document" at bounding box center [116, 764] width 69 height 12
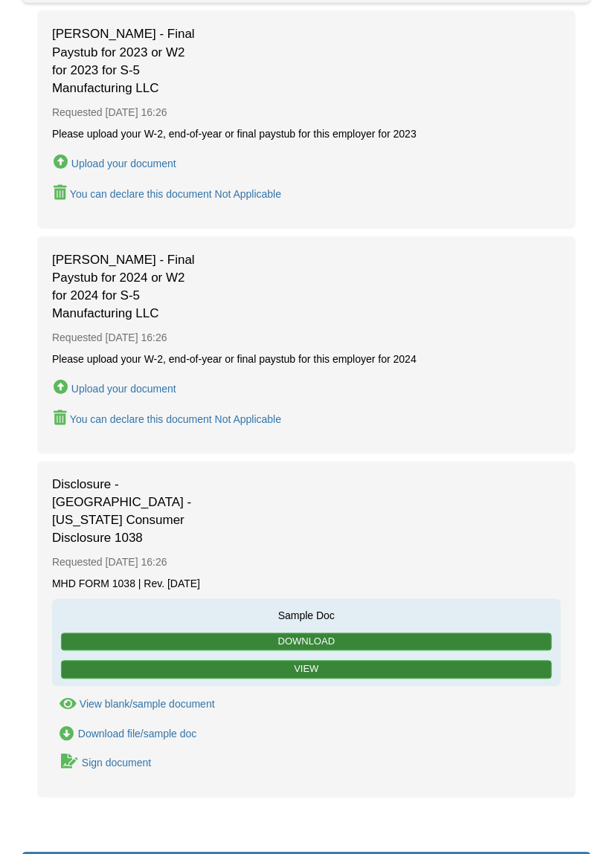
click at [101, 753] on link "Sign document" at bounding box center [102, 763] width 100 height 20
click at [101, 758] on div "Sign document" at bounding box center [116, 764] width 69 height 12
click at [100, 758] on div "Sign document" at bounding box center [116, 764] width 69 height 12
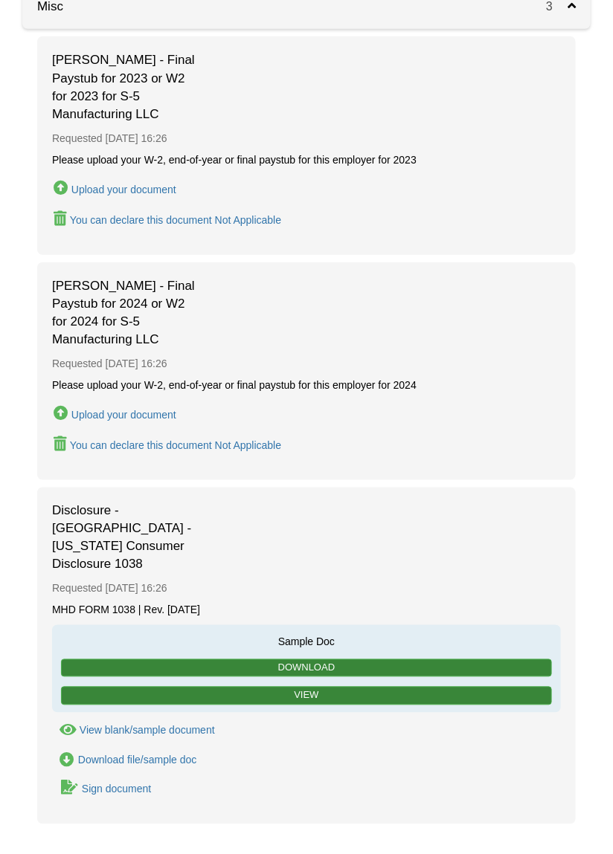
scroll to position [0, 0]
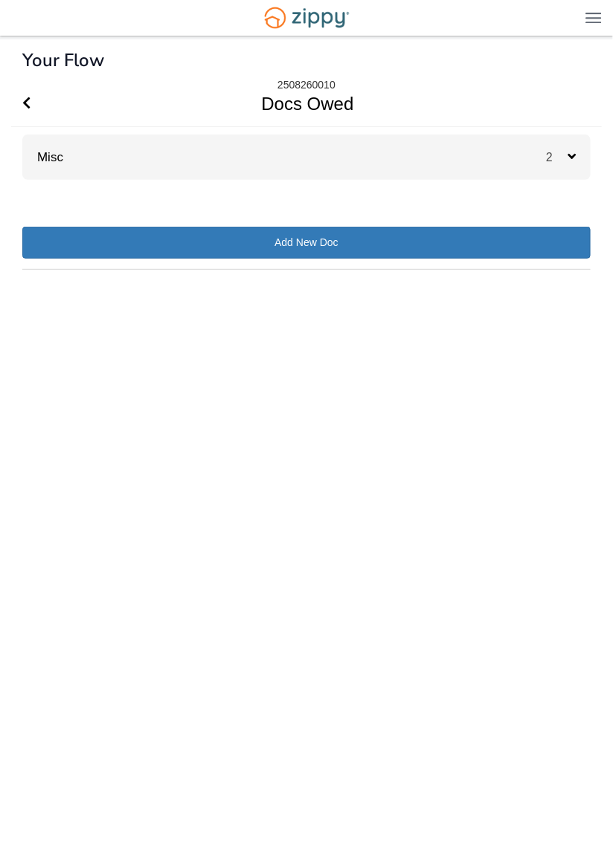
click at [566, 156] on span "2" at bounding box center [557, 157] width 22 height 13
